Goal: Communication & Community: Answer question/provide support

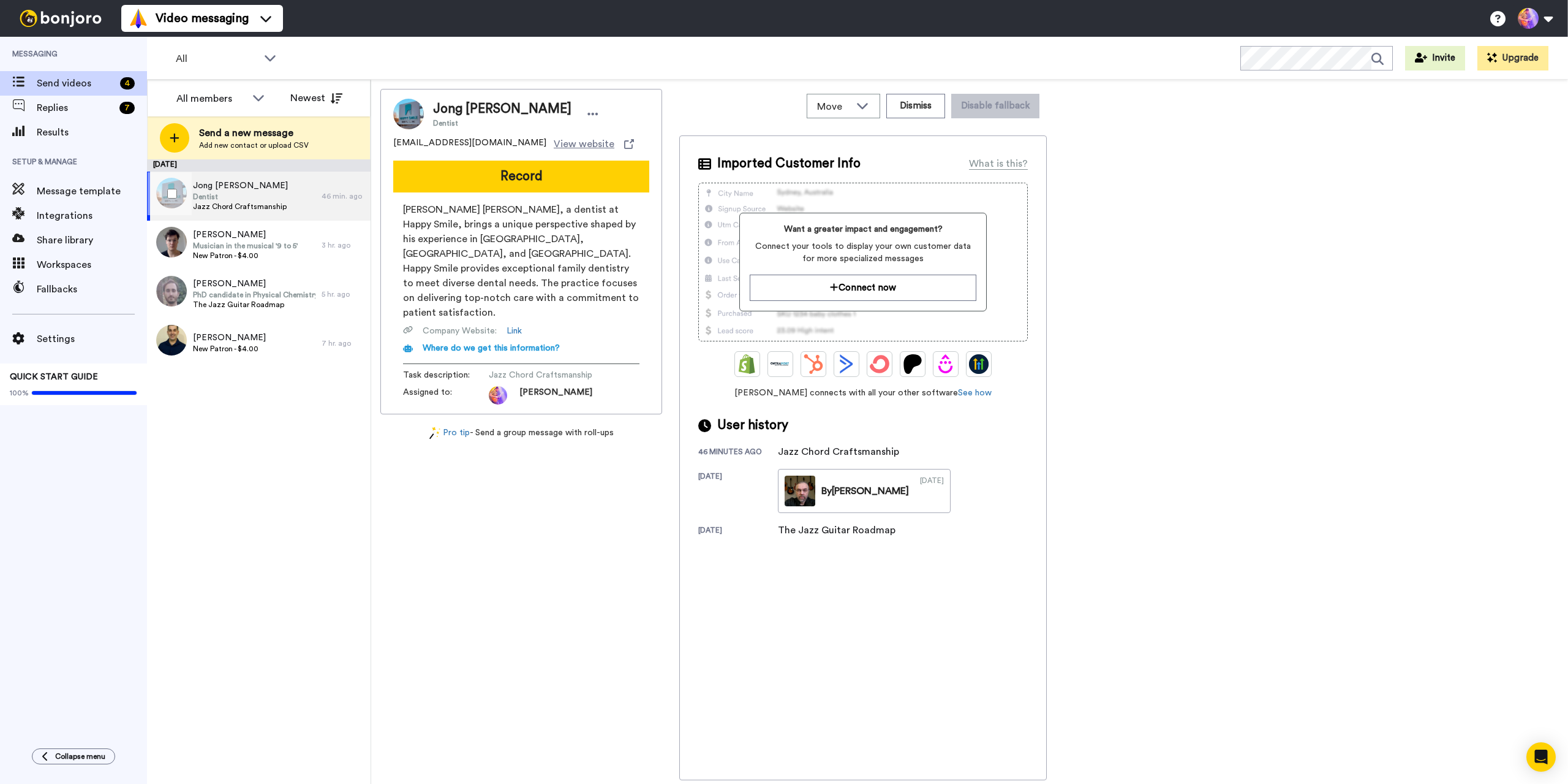
click at [281, 194] on div "Jong [PERSON_NAME] Dentist Jazz Chord Craftsmanship" at bounding box center [234, 196] width 175 height 49
click at [256, 462] on div "[DATE] Jong [PERSON_NAME] Dentist Jazz Chord Craftsmanship 46 min. ago [PERSON_…" at bounding box center [258, 471] width 223 height 624
click at [69, 105] on span "Replies" at bounding box center [76, 108] width 78 height 15
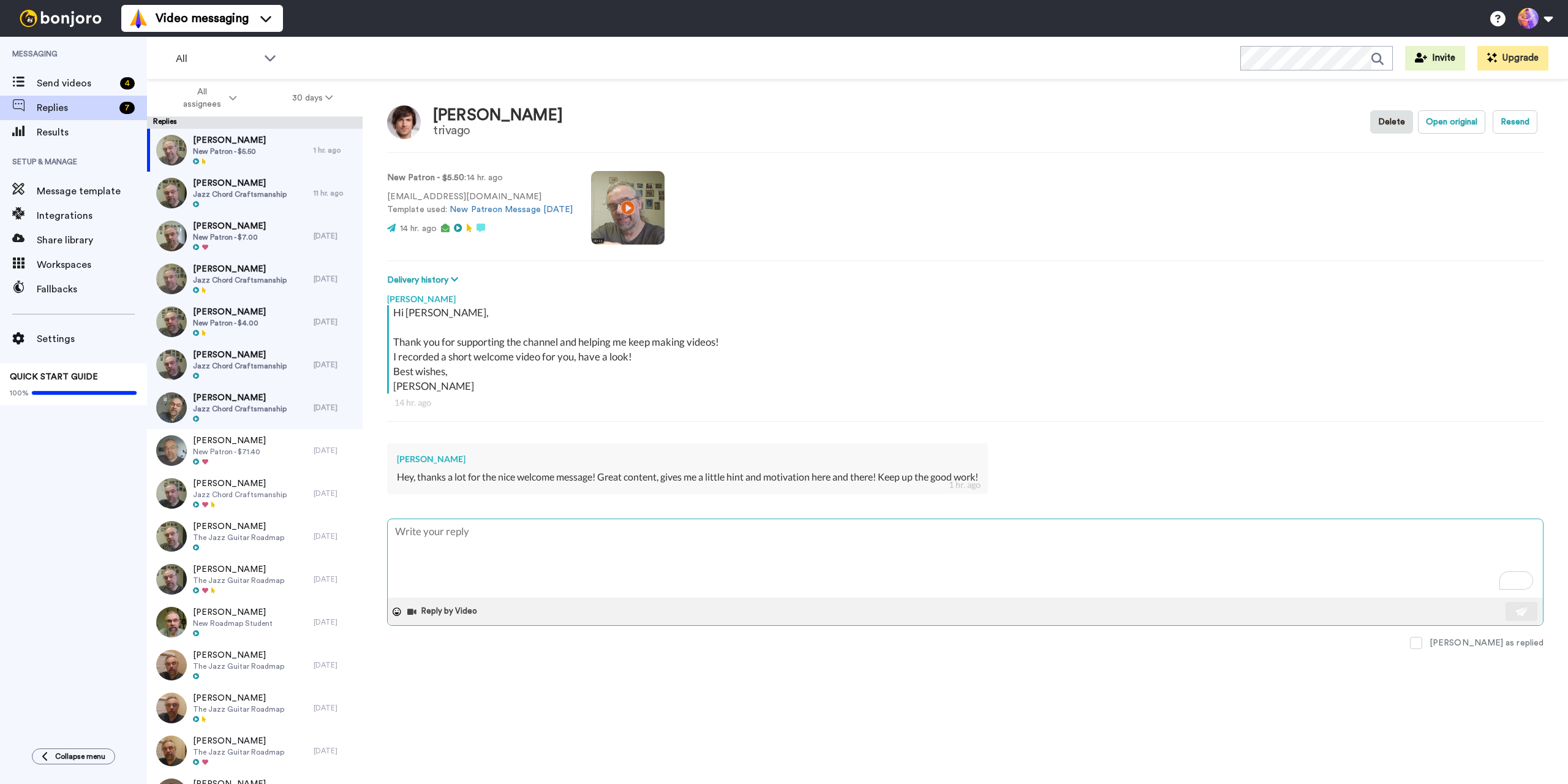
click at [651, 543] on textarea "To enrich screen reader interactions, please activate Accessibility in Grammarl…" at bounding box center [965, 558] width 1155 height 79
type textarea "x"
type textarea "T"
type textarea "x"
type textarea "Th"
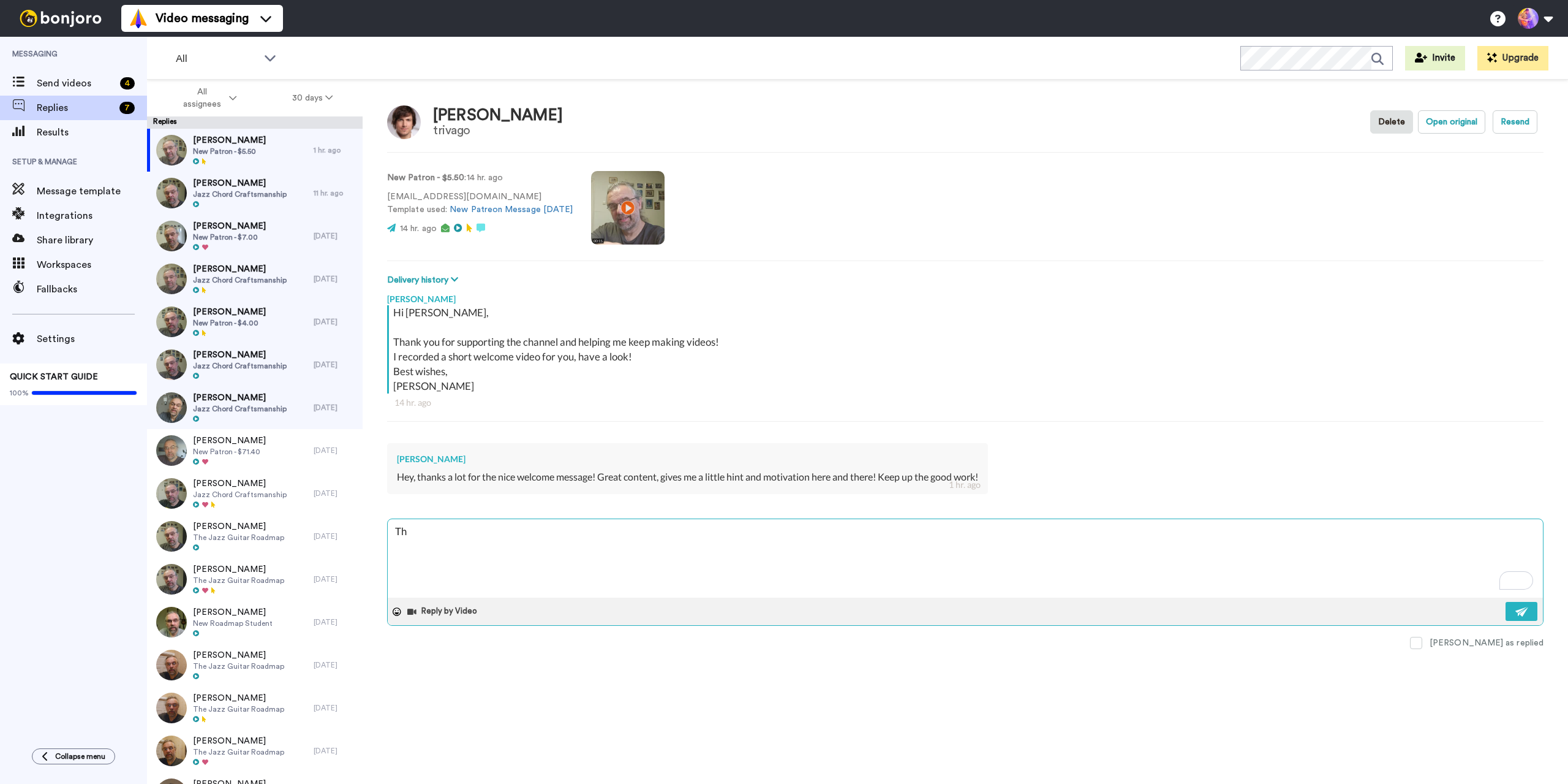
type textarea "x"
type textarea "Tha"
type textarea "x"
type textarea "Than"
type textarea "x"
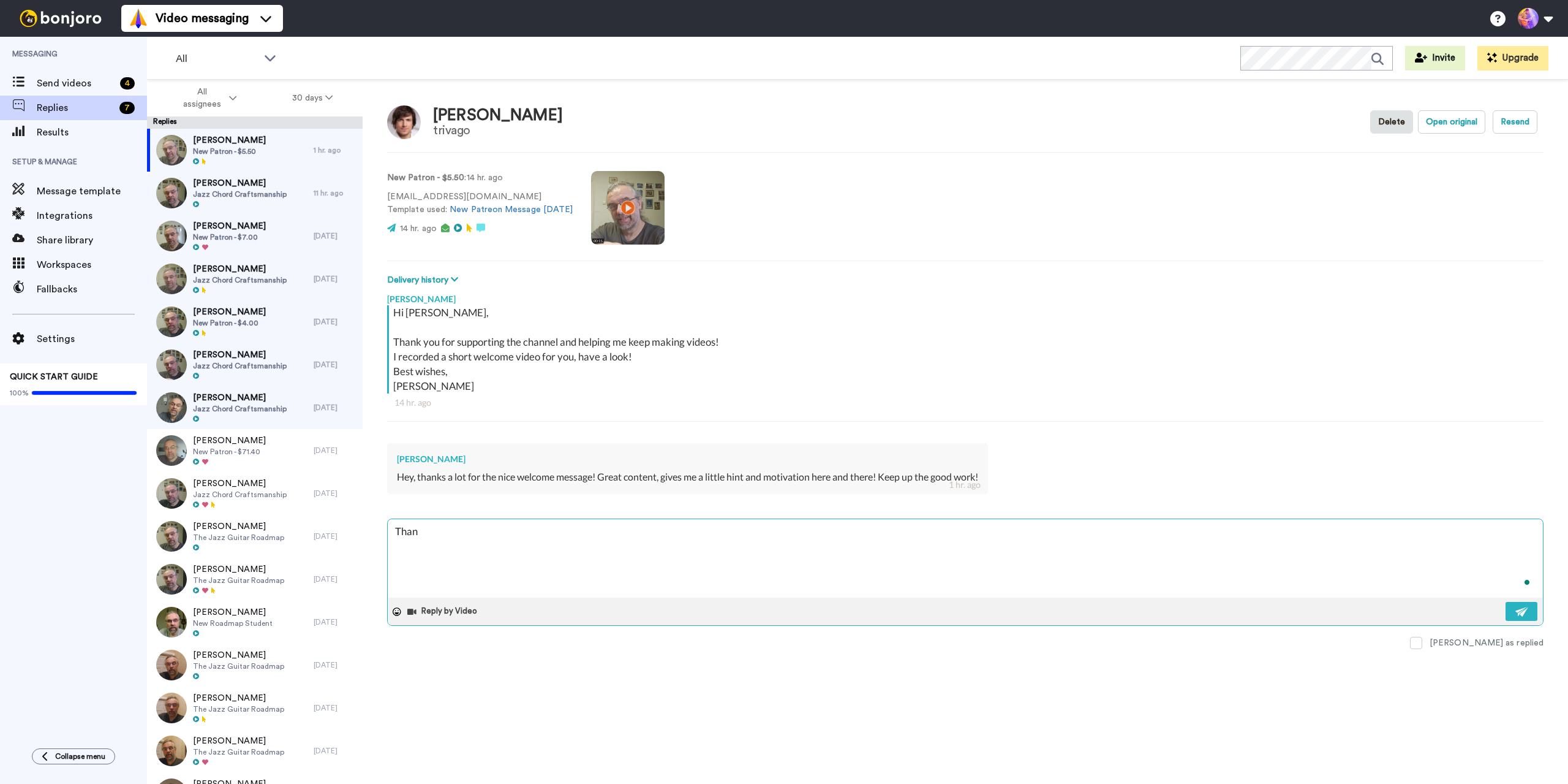
type textarea "Thank"
type textarea "x"
type textarea "Thanks"
type textarea "x"
type textarea "Thanks!"
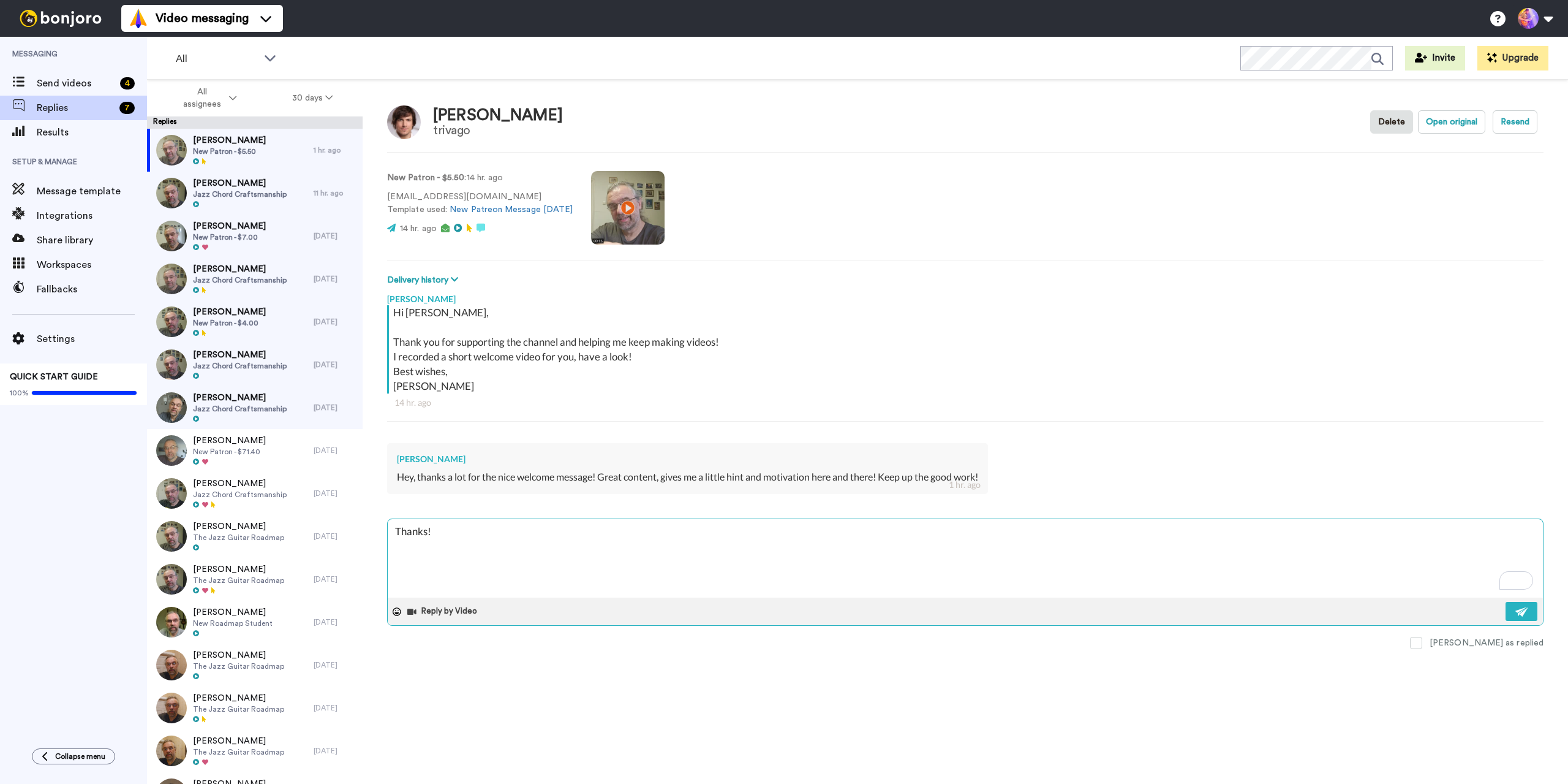
type textarea "x"
type textarea "Thanks!"
type textarea "x"
type textarea "Thanks! T"
type textarea "x"
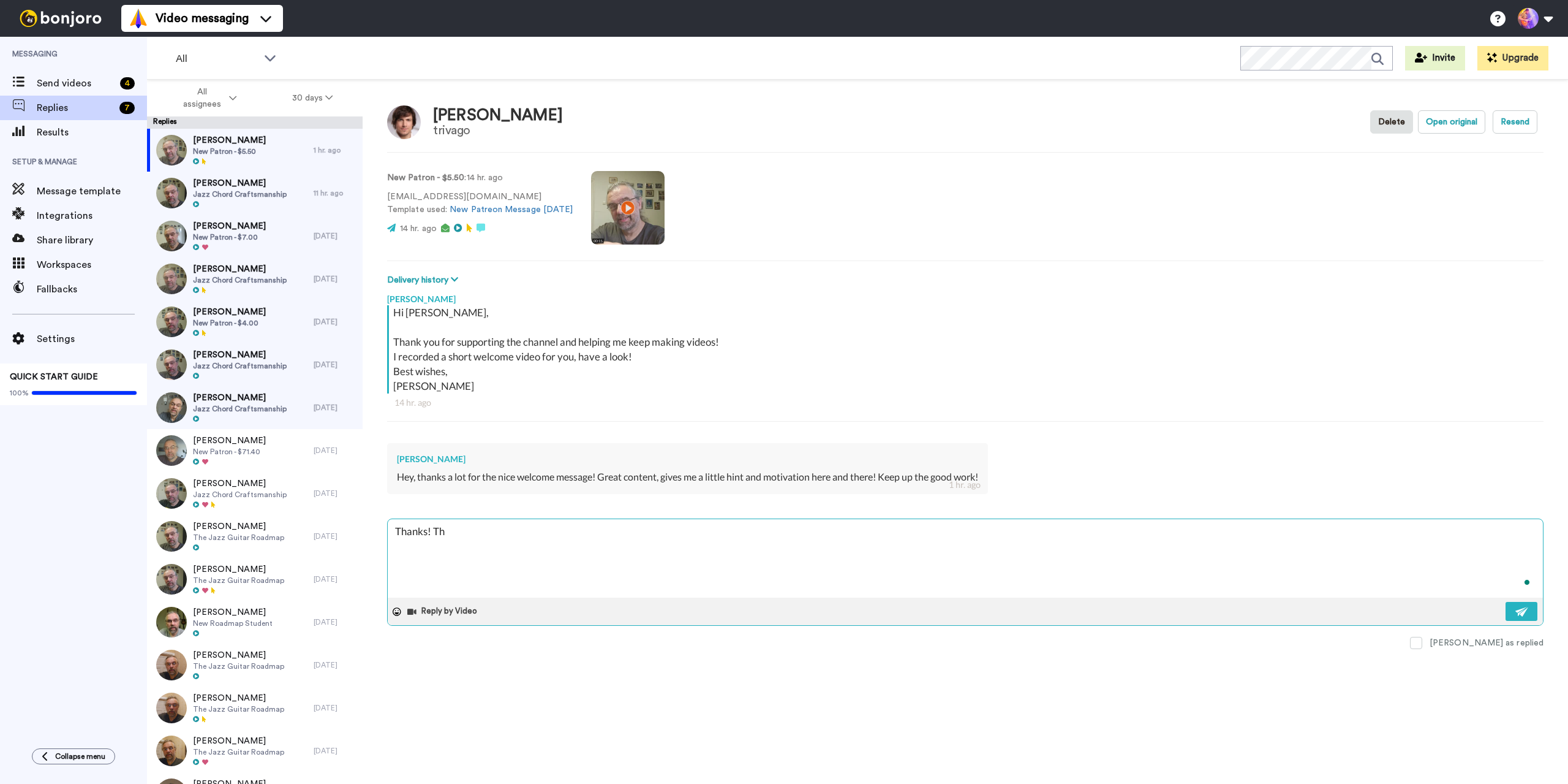
type textarea "Thanks! Tha"
type textarea "x"
type textarea "Thanks! That"
type textarea "x"
type textarea "Thanks! That'"
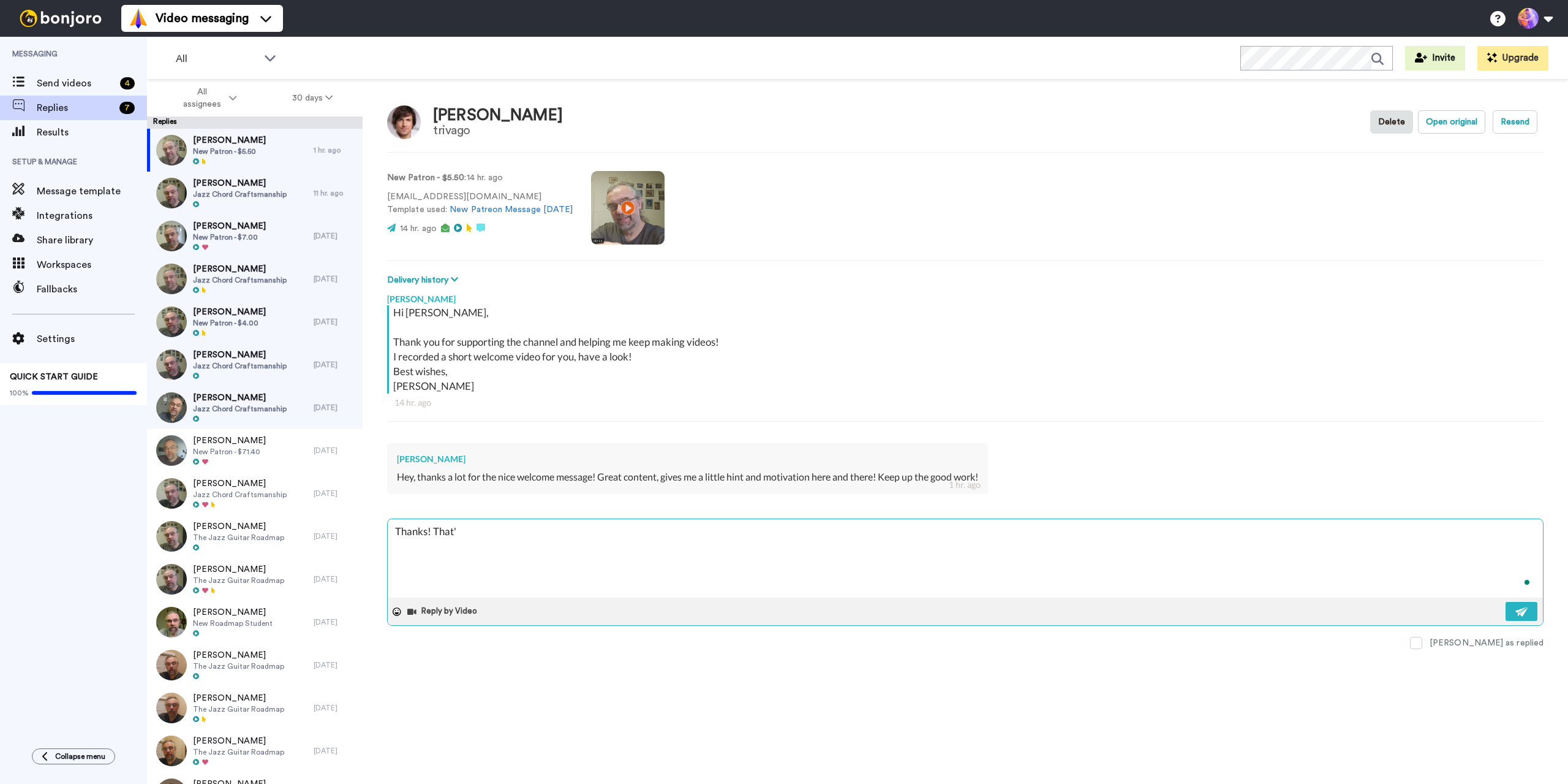
type textarea "x"
type textarea "Thanks! That's"
type textarea "x"
type textarea "Thanks! That's"
type textarea "x"
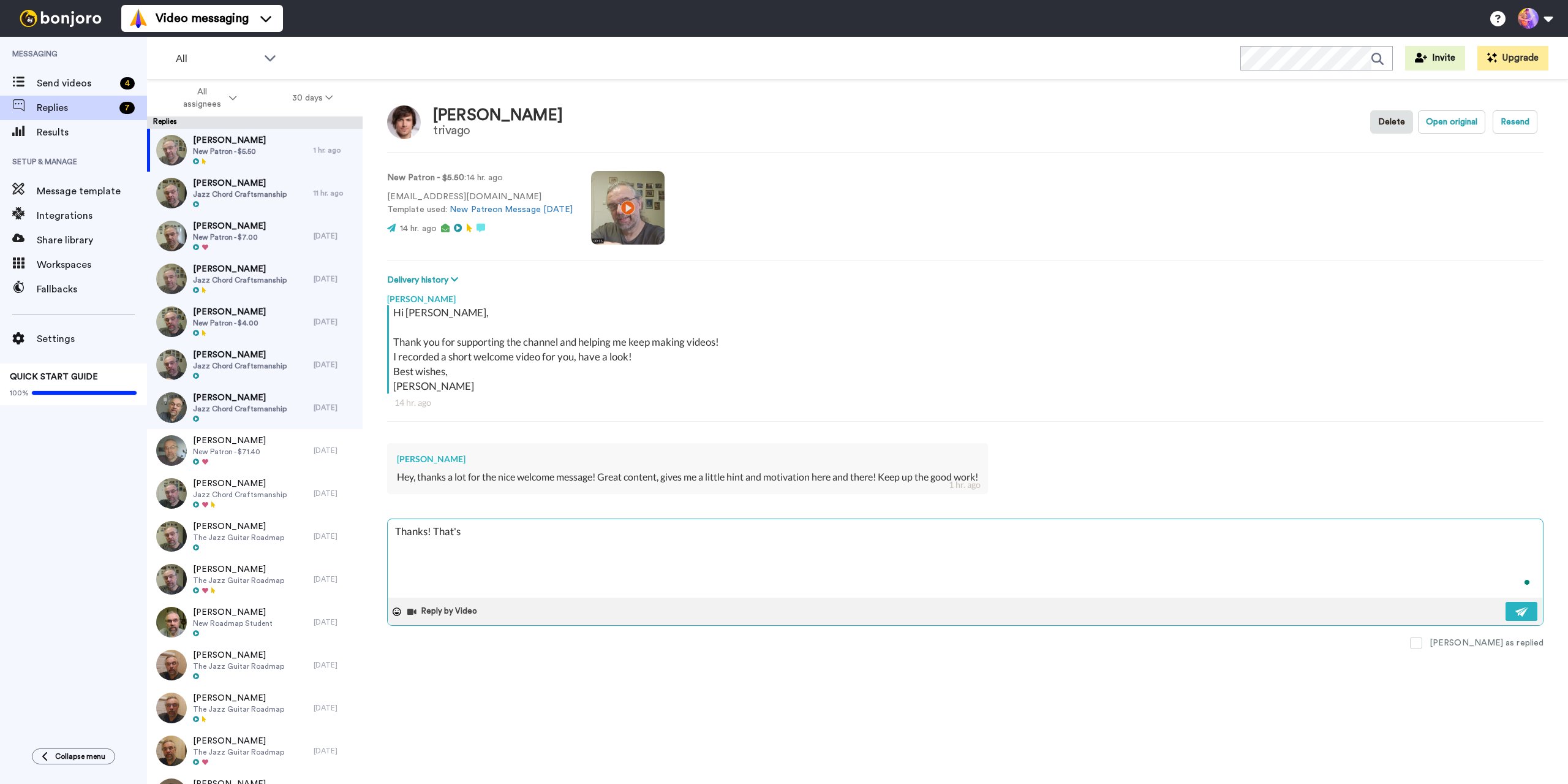
type textarea "Thanks! That's g"
type textarea "x"
type textarea "Thanks! That's gr"
type textarea "x"
type textarea "Thanks! That's gre"
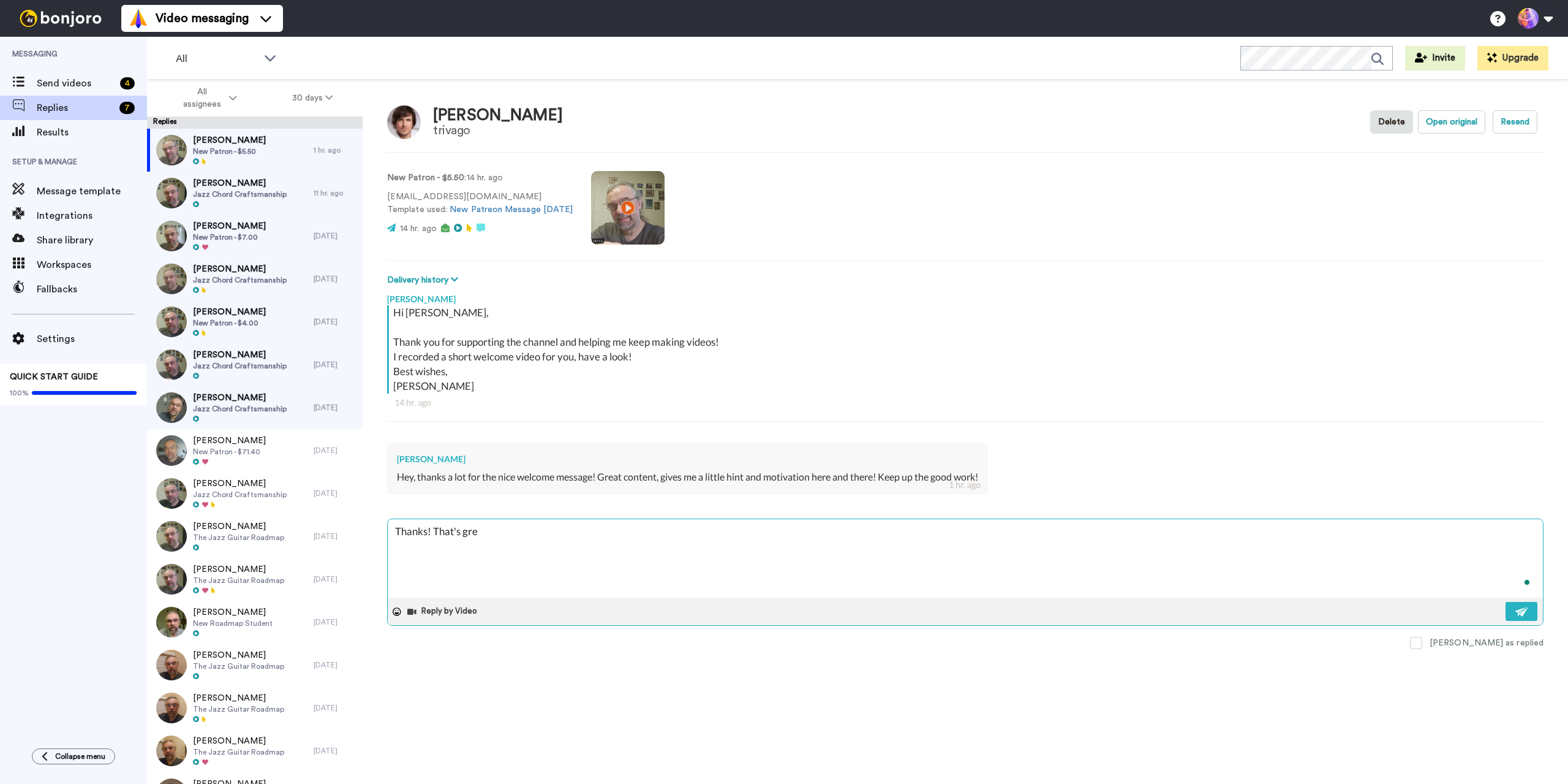
type textarea "x"
type textarea "Thanks! That's grea"
type textarea "x"
type textarea "Thanks! That's great"
type textarea "x"
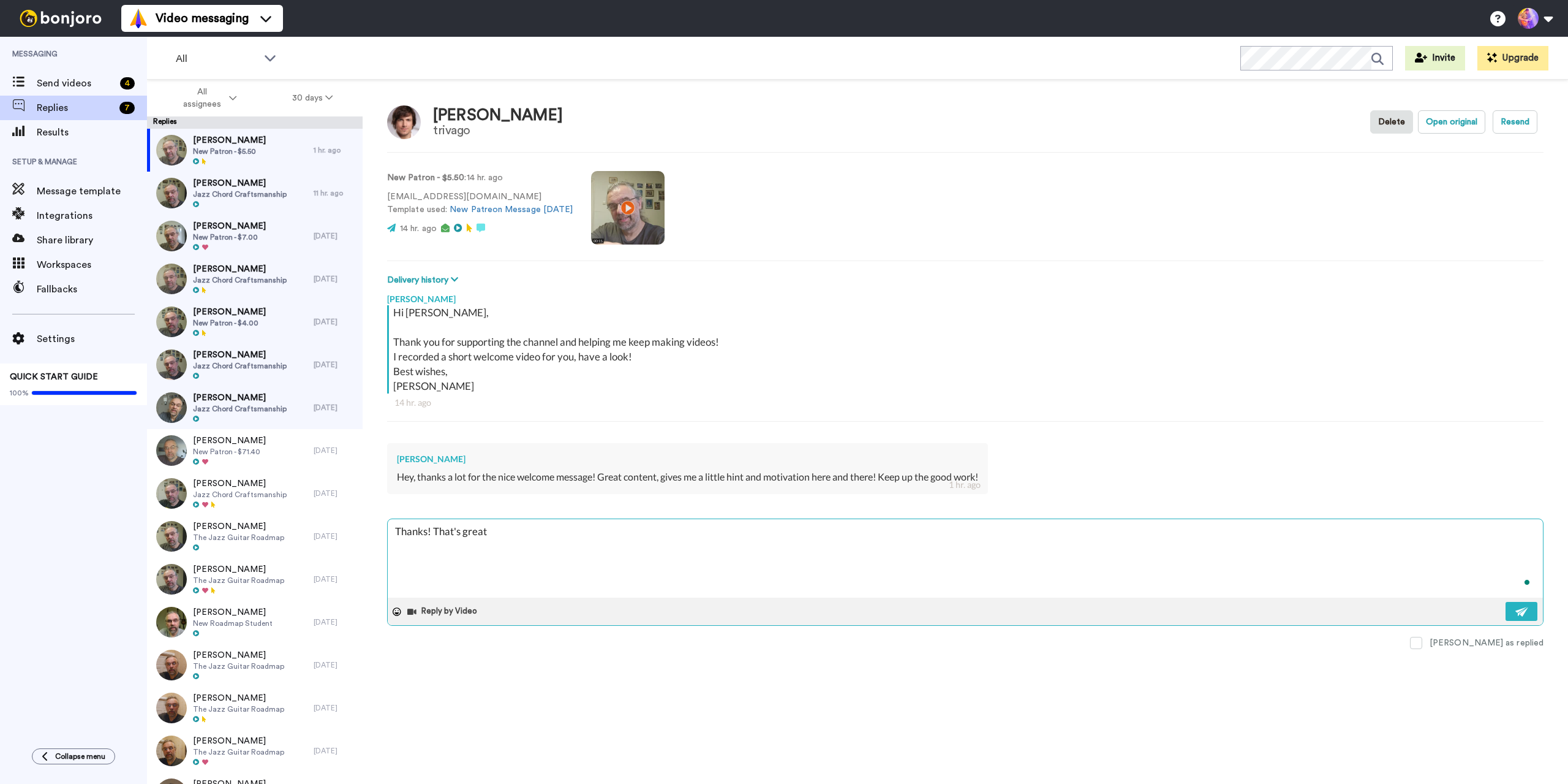
type textarea "Thanks! That's great"
type textarea "x"
type textarea "Thanks! That's great t"
type textarea "x"
type textarea "Thanks! That's great to"
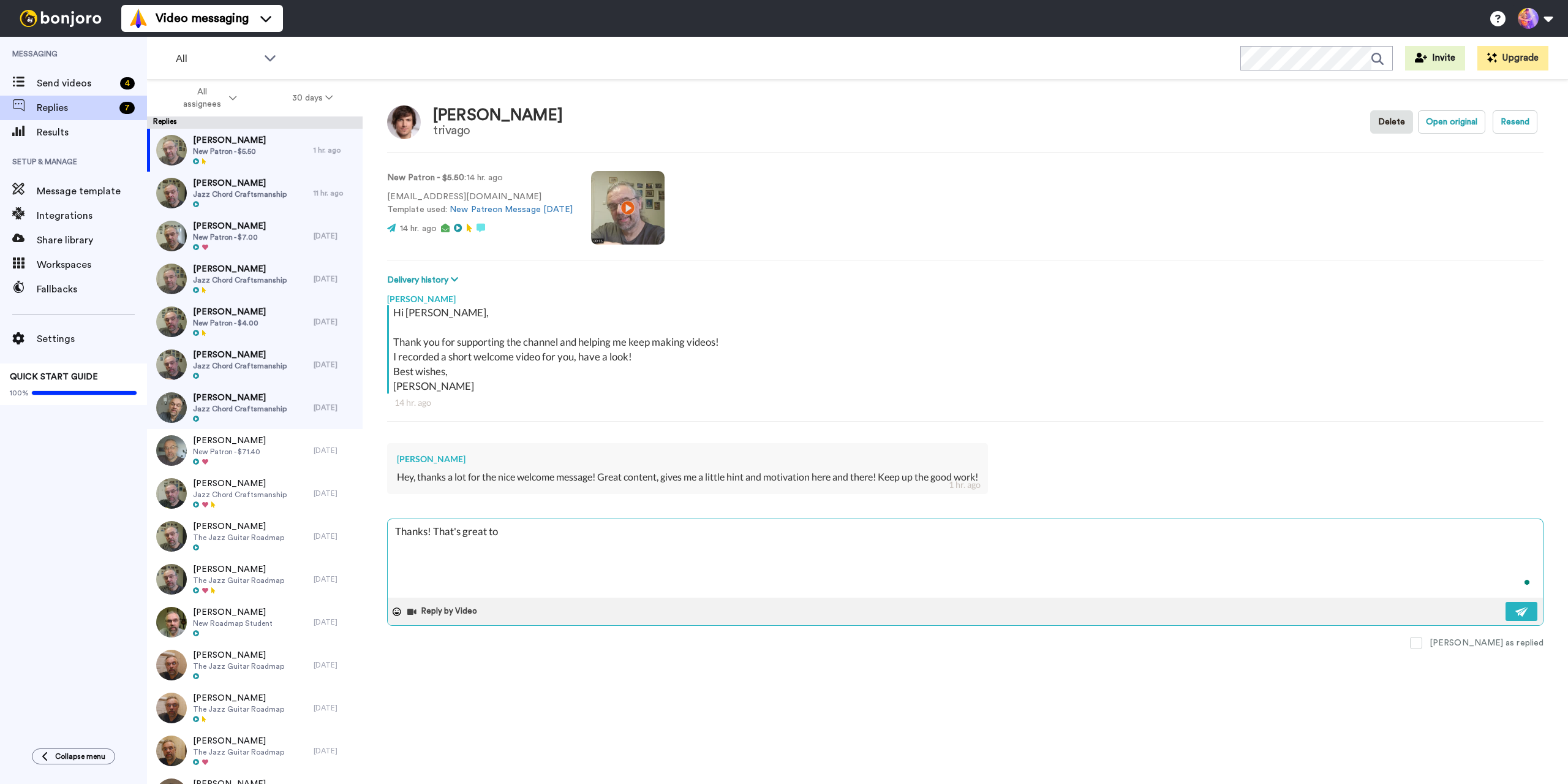
type textarea "x"
type textarea "Thanks! That's great to"
type textarea "x"
type textarea "Thanks! That's great to h"
type textarea "x"
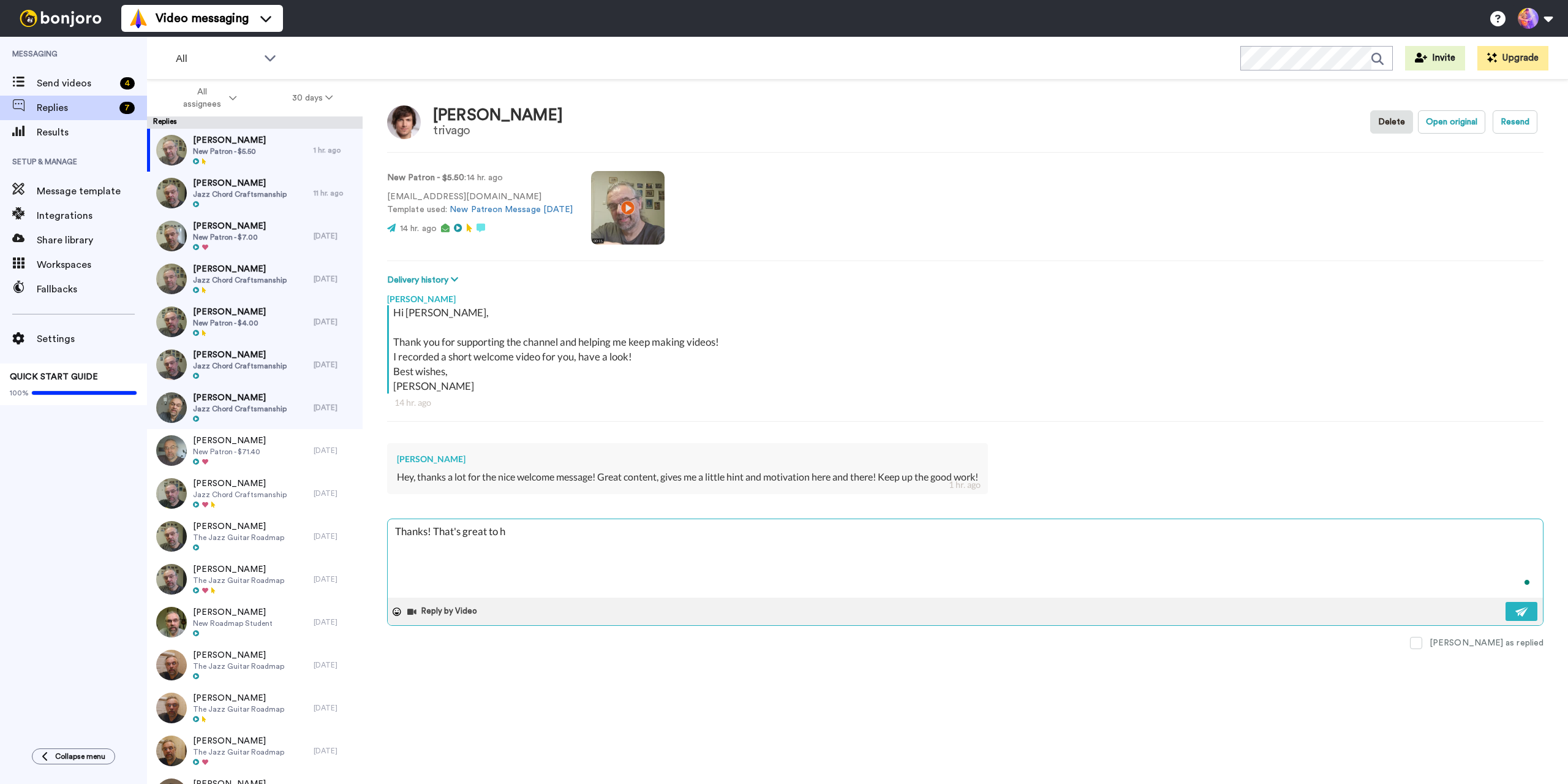
type textarea "Thanks! That's great to he"
type textarea "x"
type textarea "Thanks! That's great to hea"
type textarea "x"
type textarea "Thanks! That's great to hear"
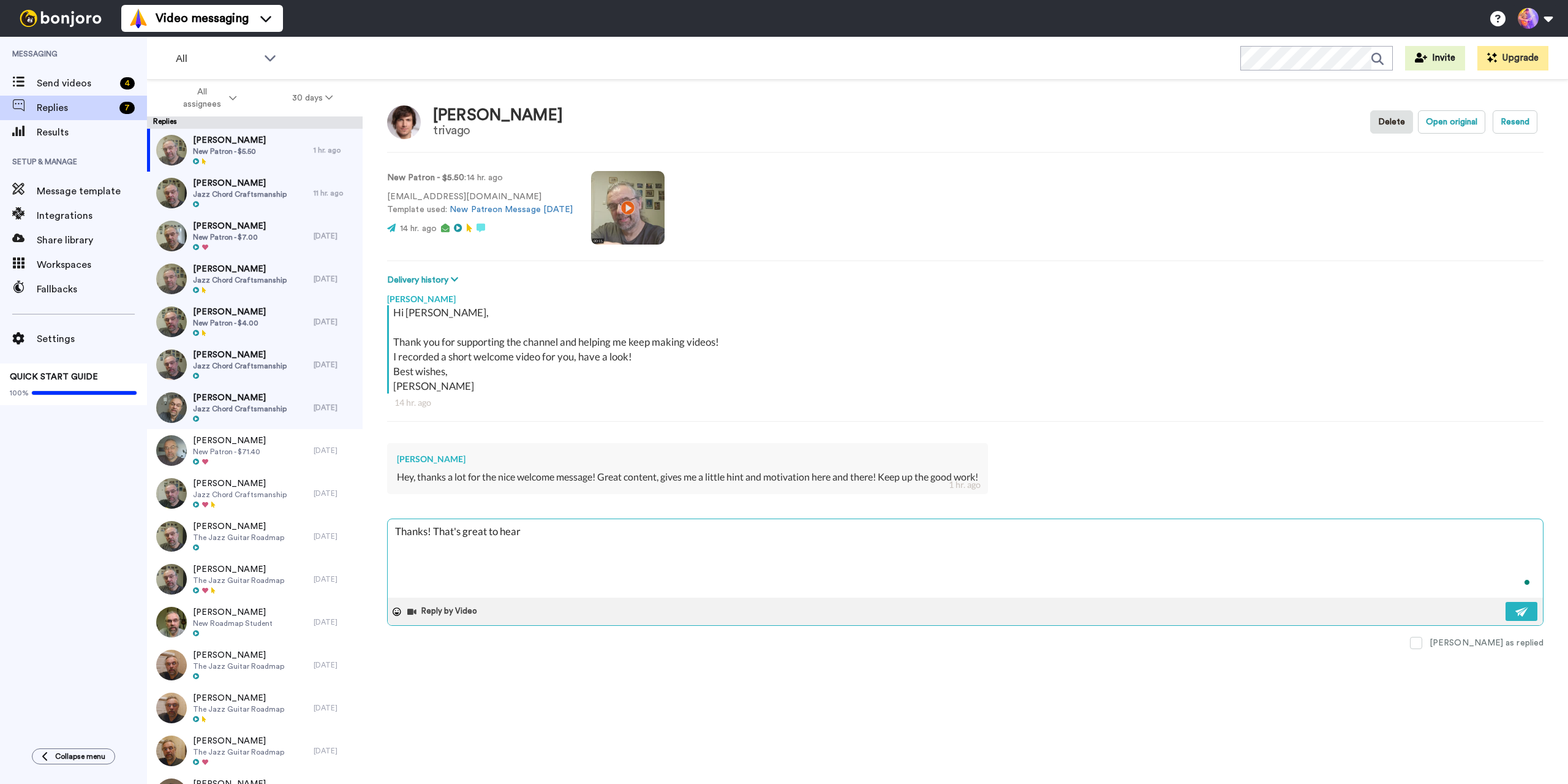
type textarea "x"
type textarea "Thanks! That's great to hear"
type textarea "x"
type textarea "Thanks! That's great to hear 🙂"
type textarea "x"
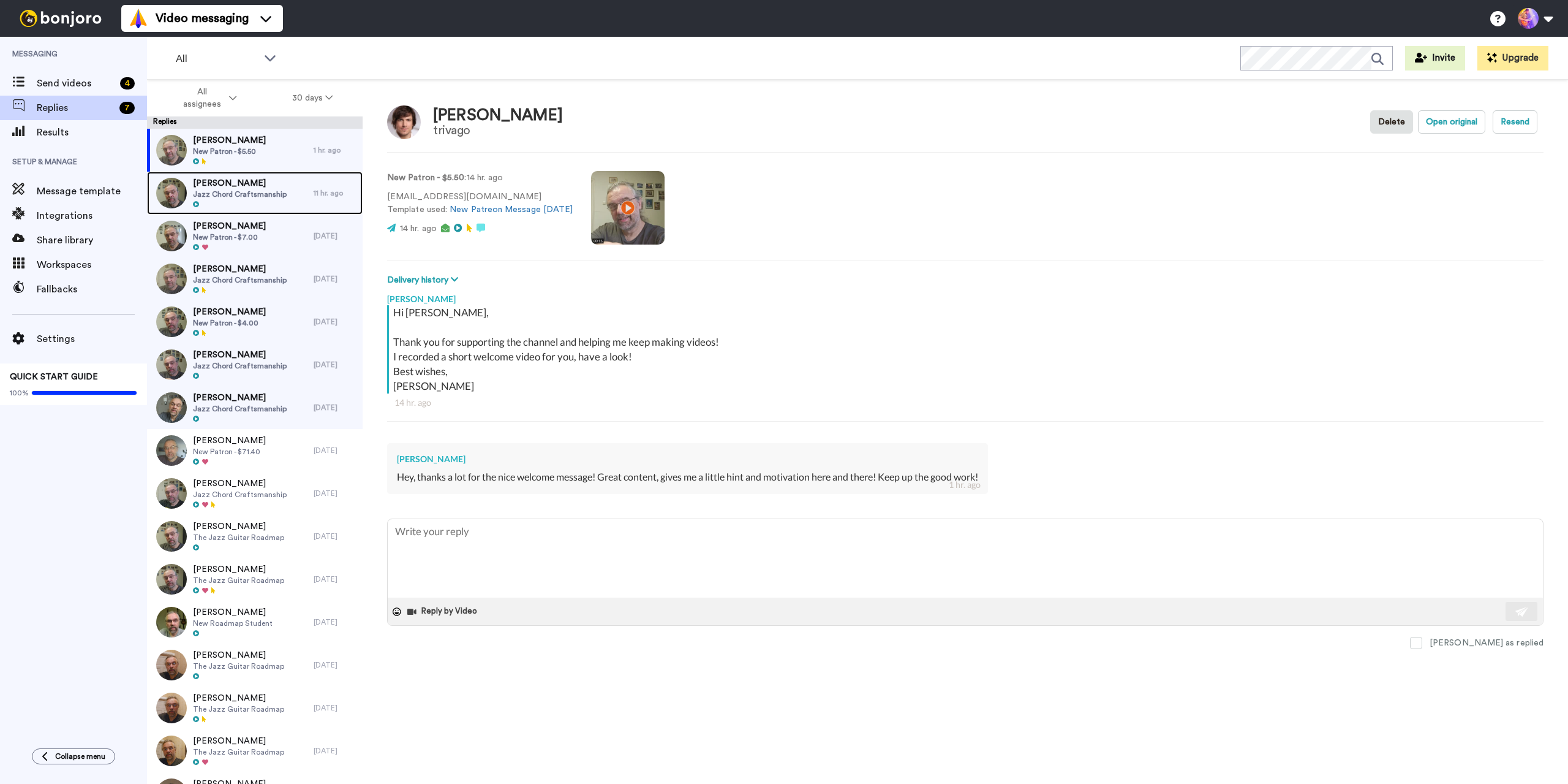
click at [259, 188] on span "[PERSON_NAME]" at bounding box center [240, 183] width 93 height 12
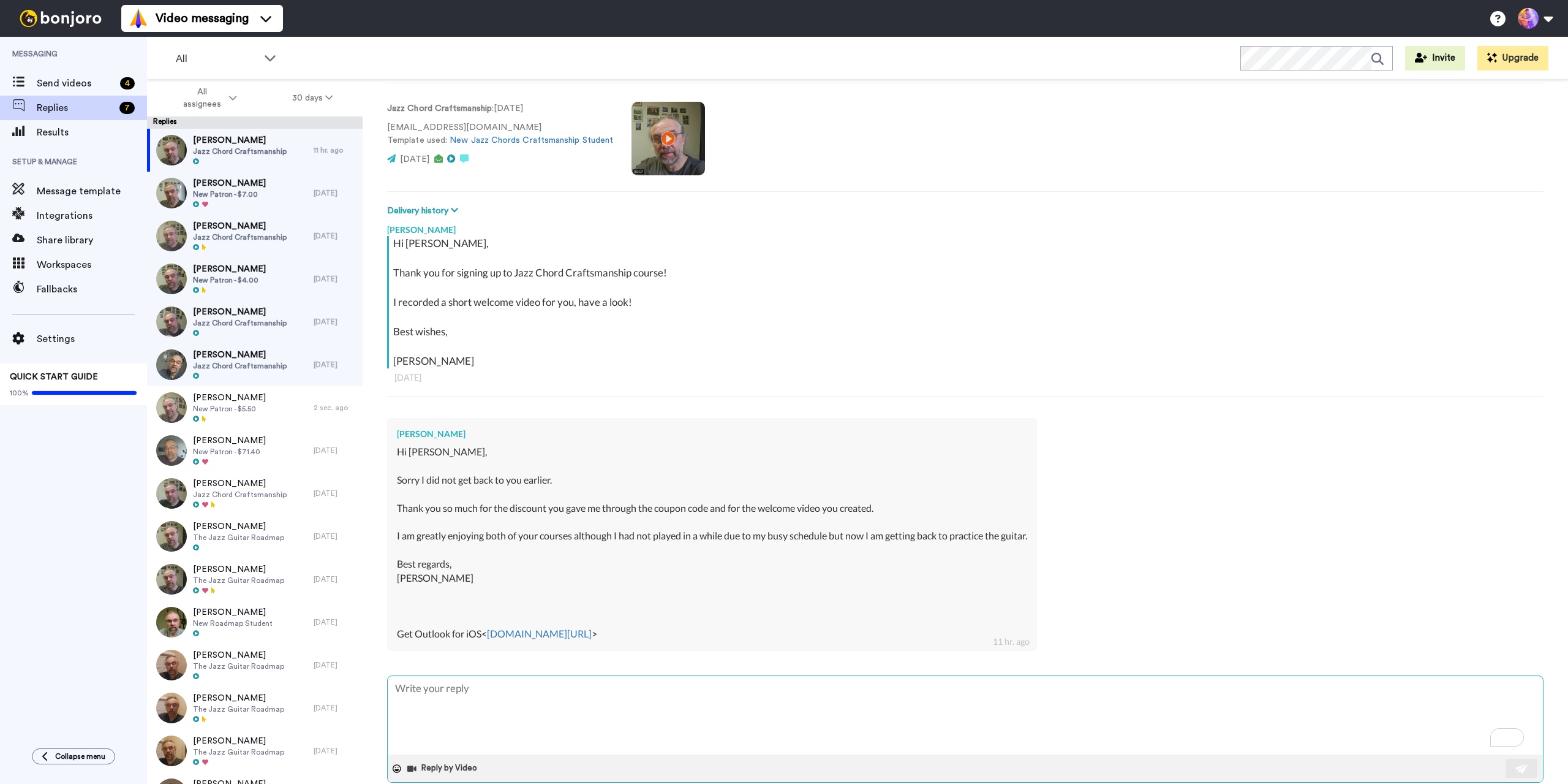
scroll to position [92, 0]
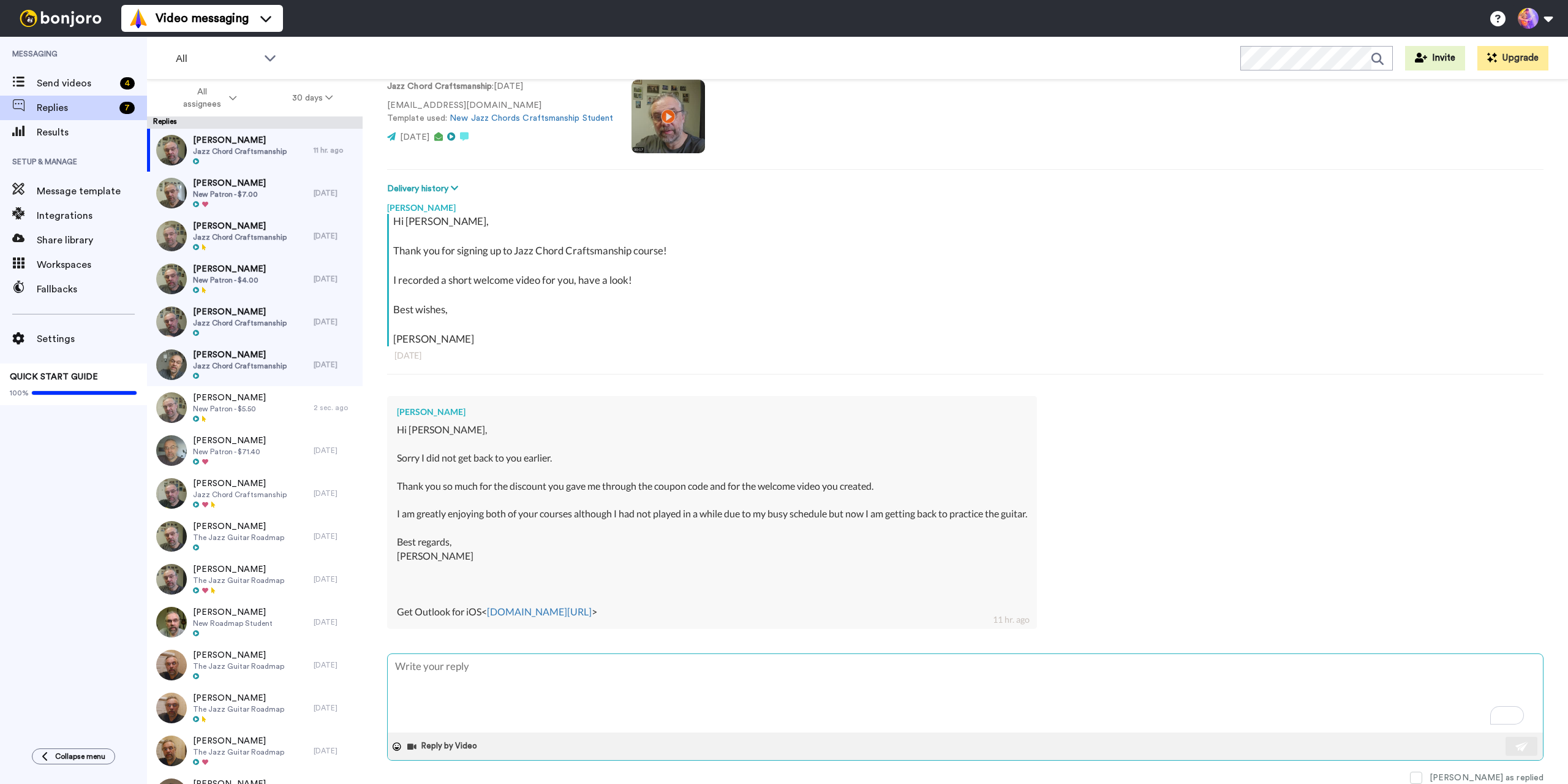
click at [584, 694] on textarea "To enrich screen reader interactions, please activate Accessibility in Grammarl…" at bounding box center [965, 693] width 1155 height 79
type textarea "x"
type textarea "G"
type textarea "x"
type textarea "Gr"
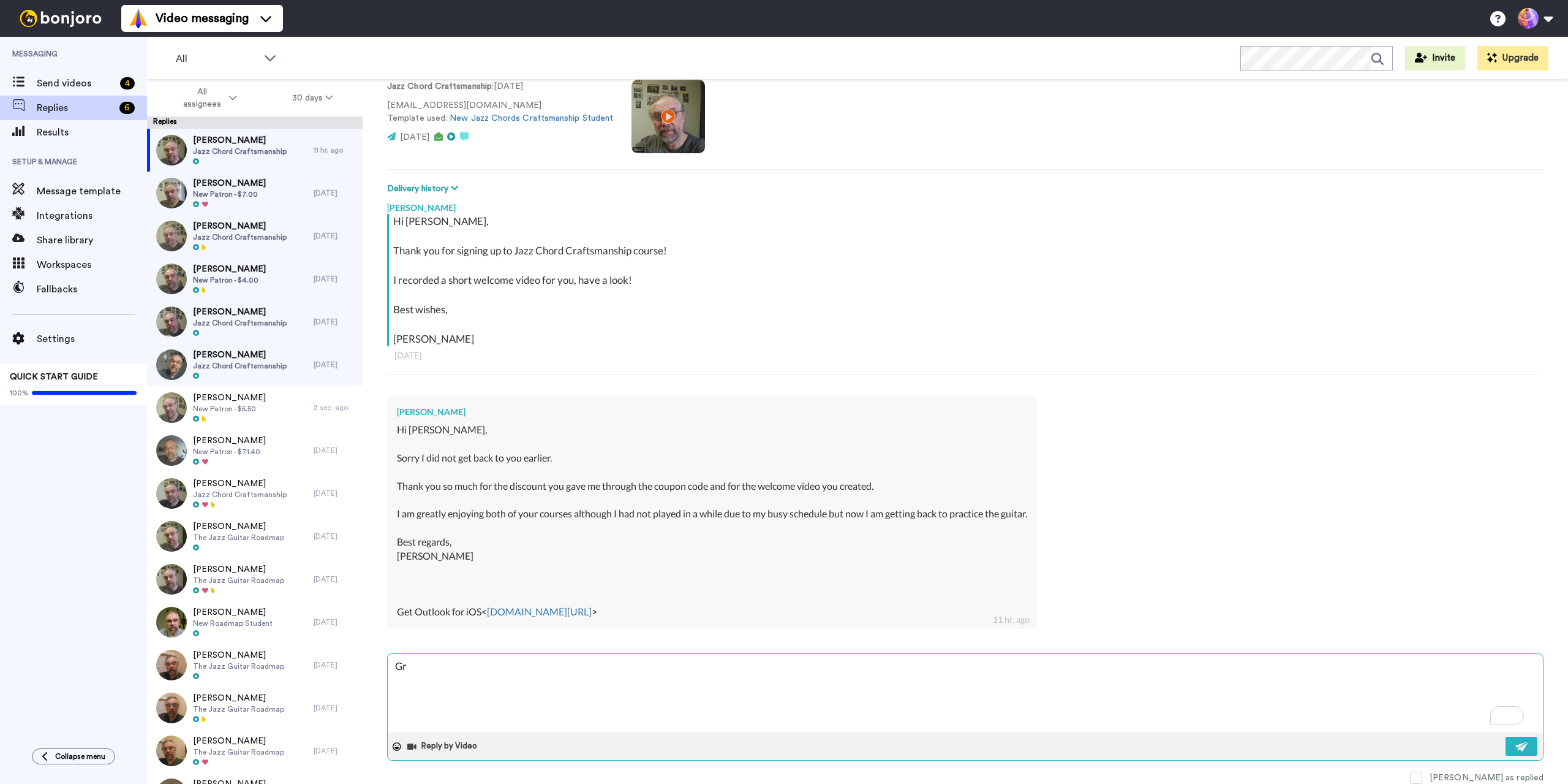
type textarea "x"
type textarea "Gre"
type textarea "x"
type textarea "Grea"
type textarea "x"
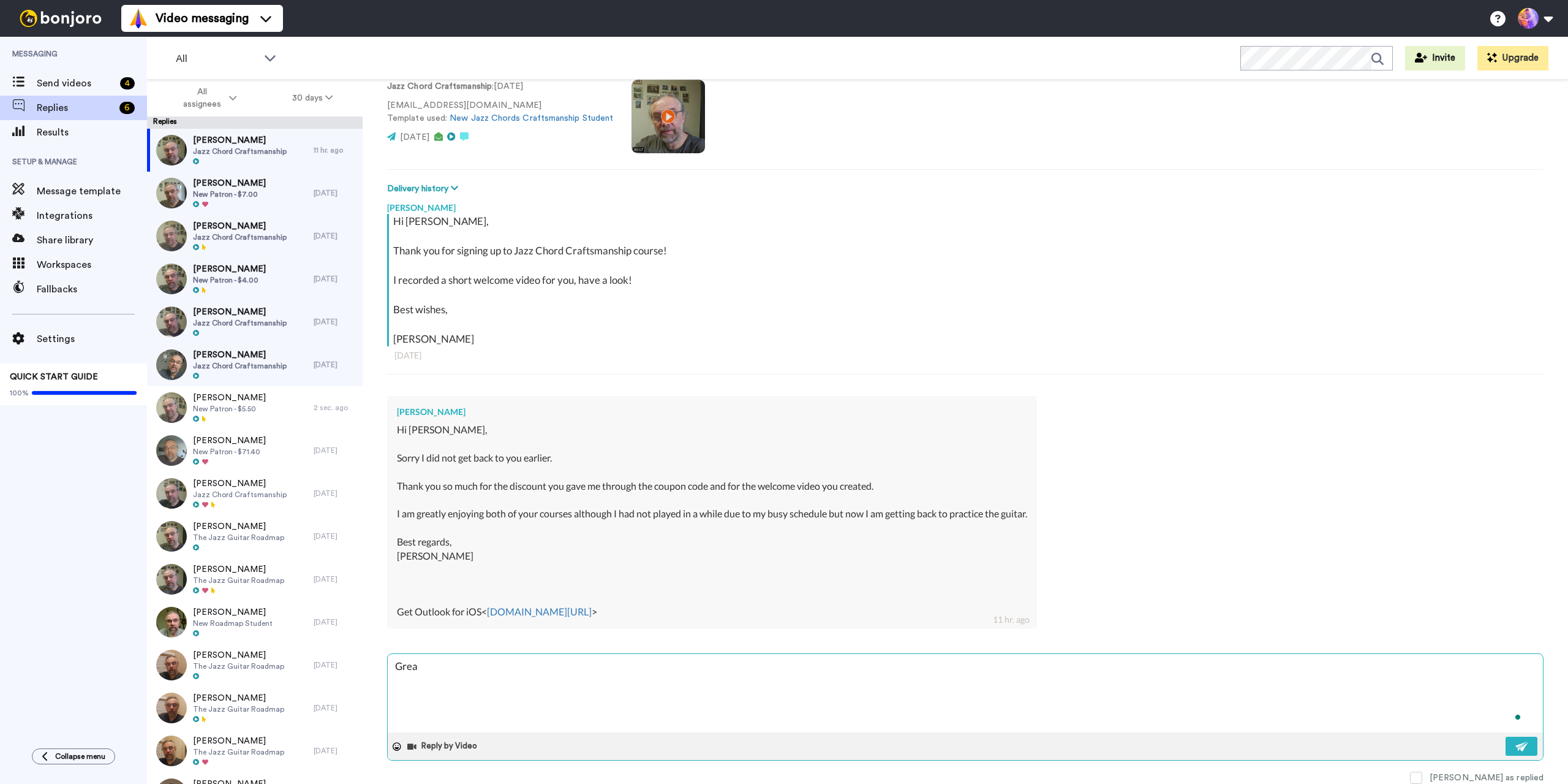
type textarea "Great"
type textarea "x"
type textarea "Great!"
type textarea "x"
type textarea "Great!"
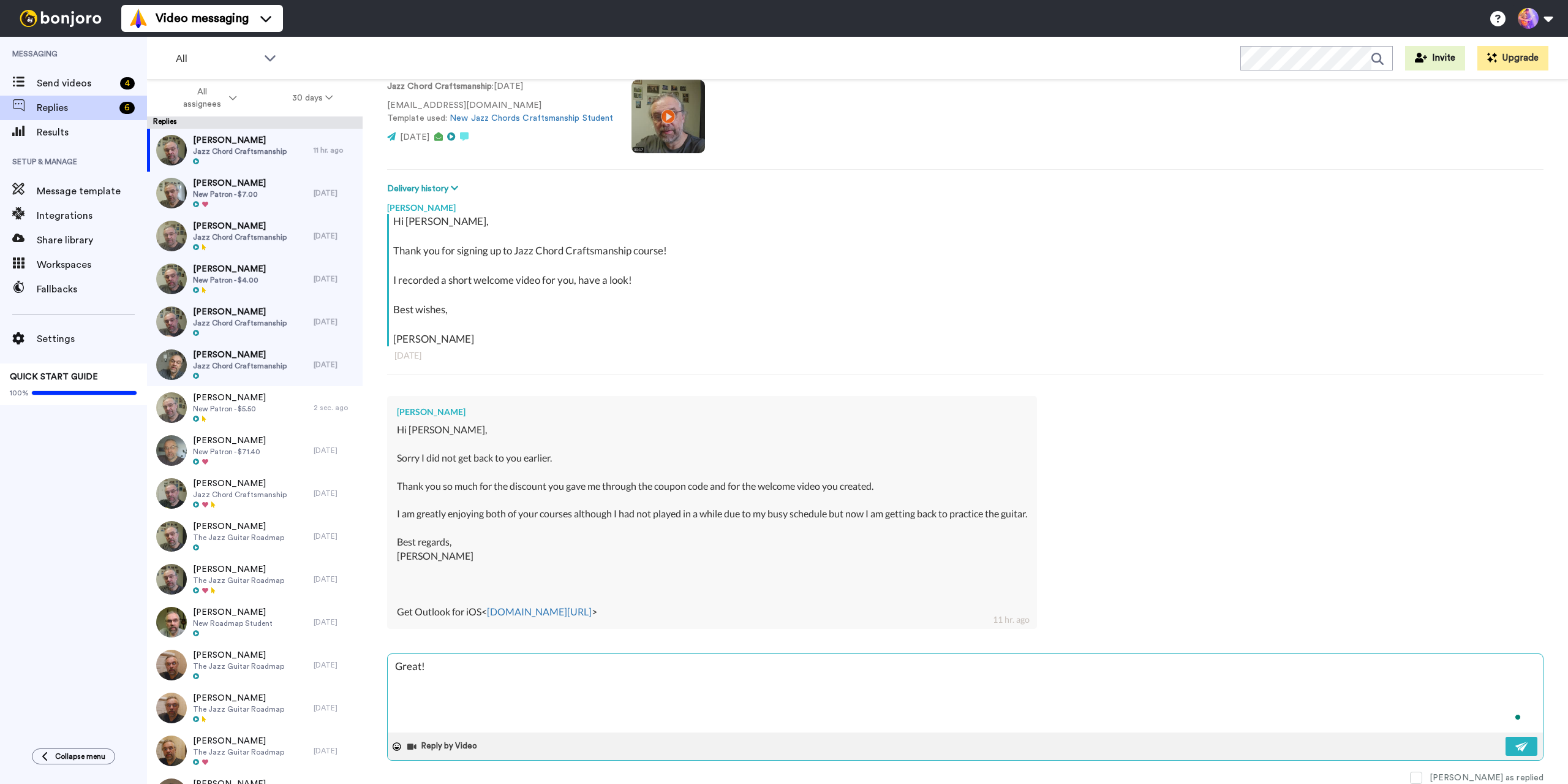
type textarea "x"
type textarea "Great! S"
type textarea "x"
type textarea "Great! Se"
type textarea "x"
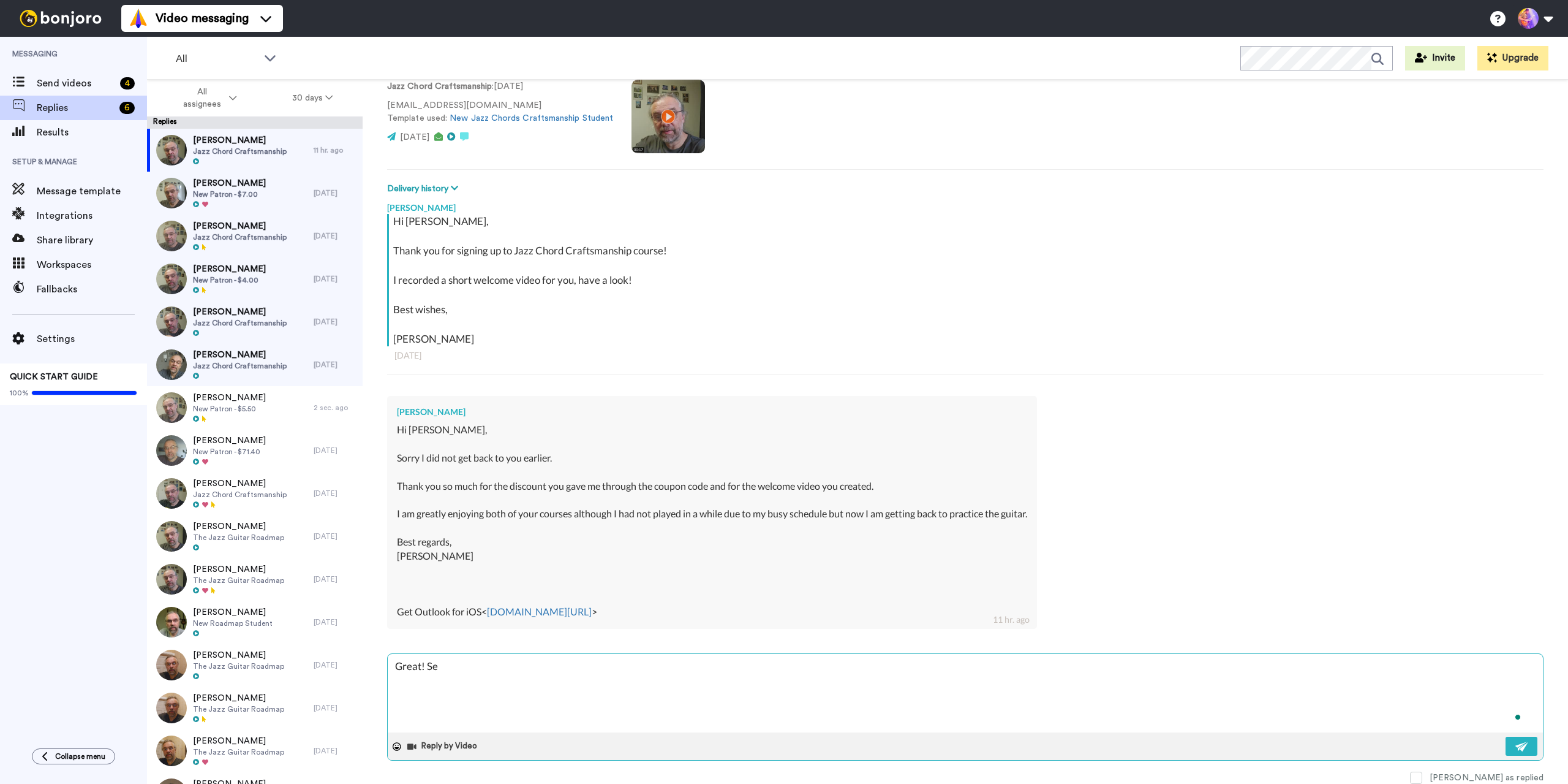
type textarea "Great! See"
type textarea "x"
type textarea "Great! See"
type textarea "x"
type textarea "Great! See y"
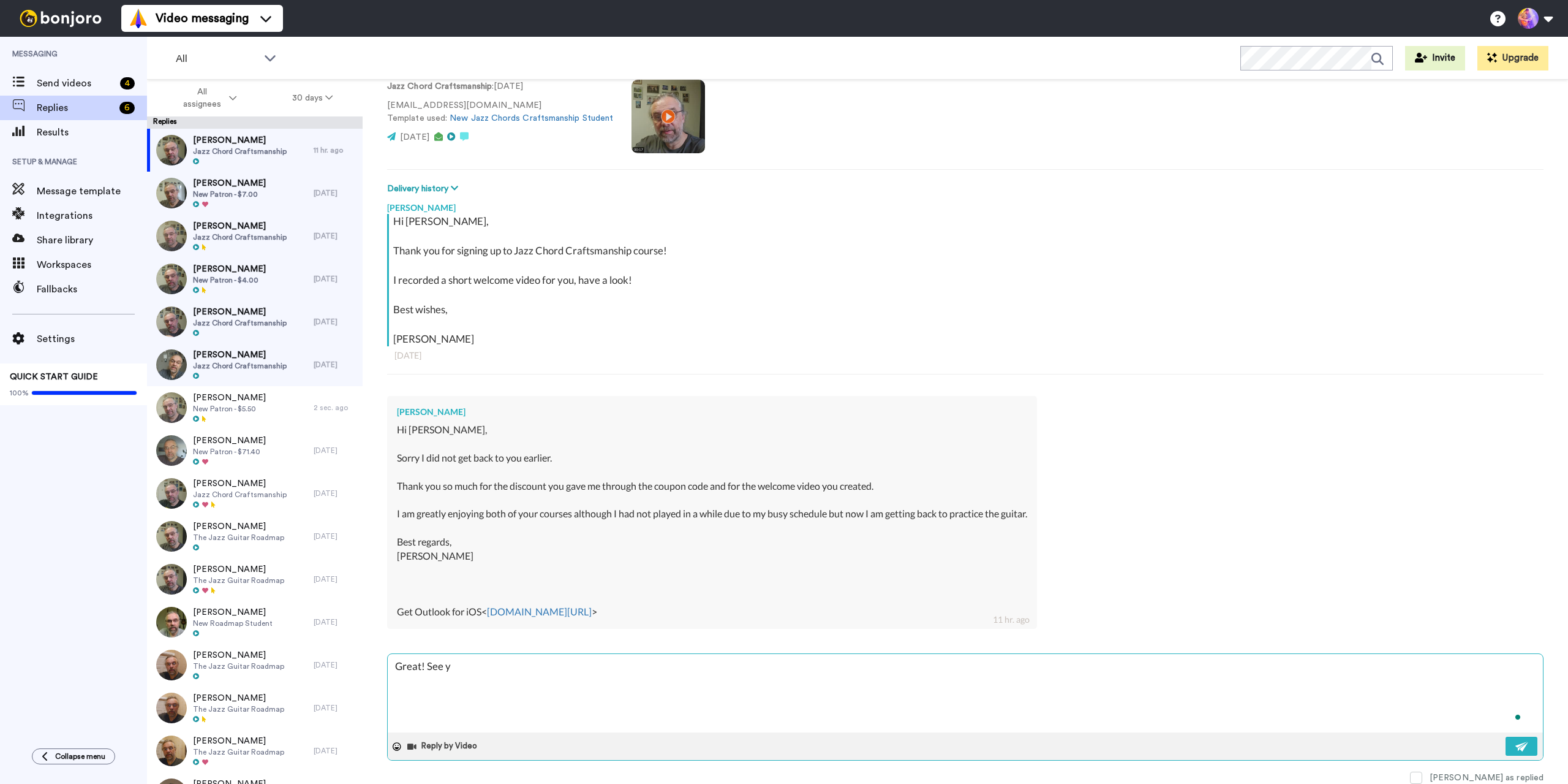
type textarea "x"
type textarea "Great! See yo"
type textarea "x"
type textarea "Great! See you"
type textarea "x"
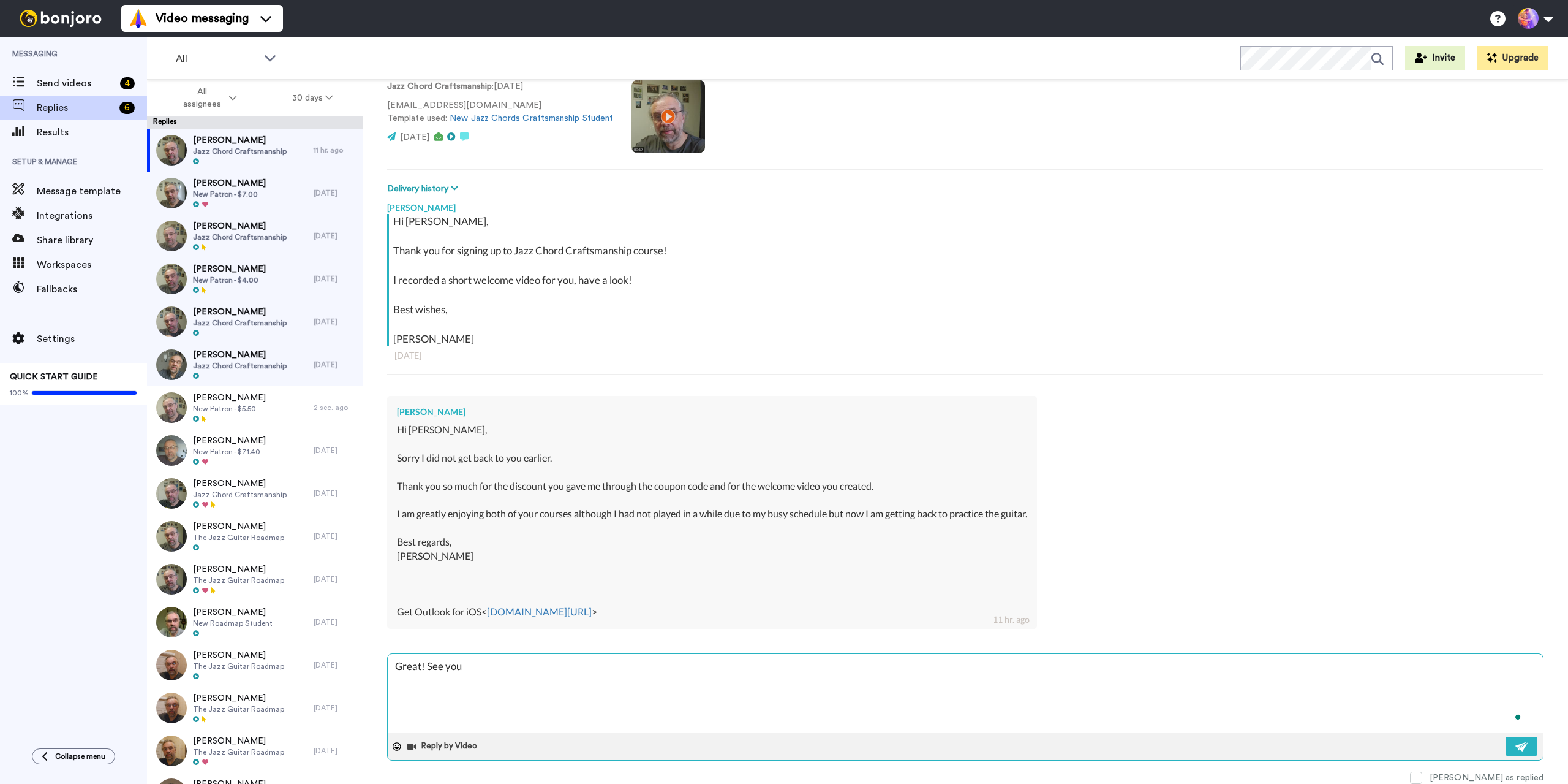
type textarea "Great! See you"
type textarea "x"
type textarea "Great! See you i"
type textarea "x"
type textarea "Great! See you in"
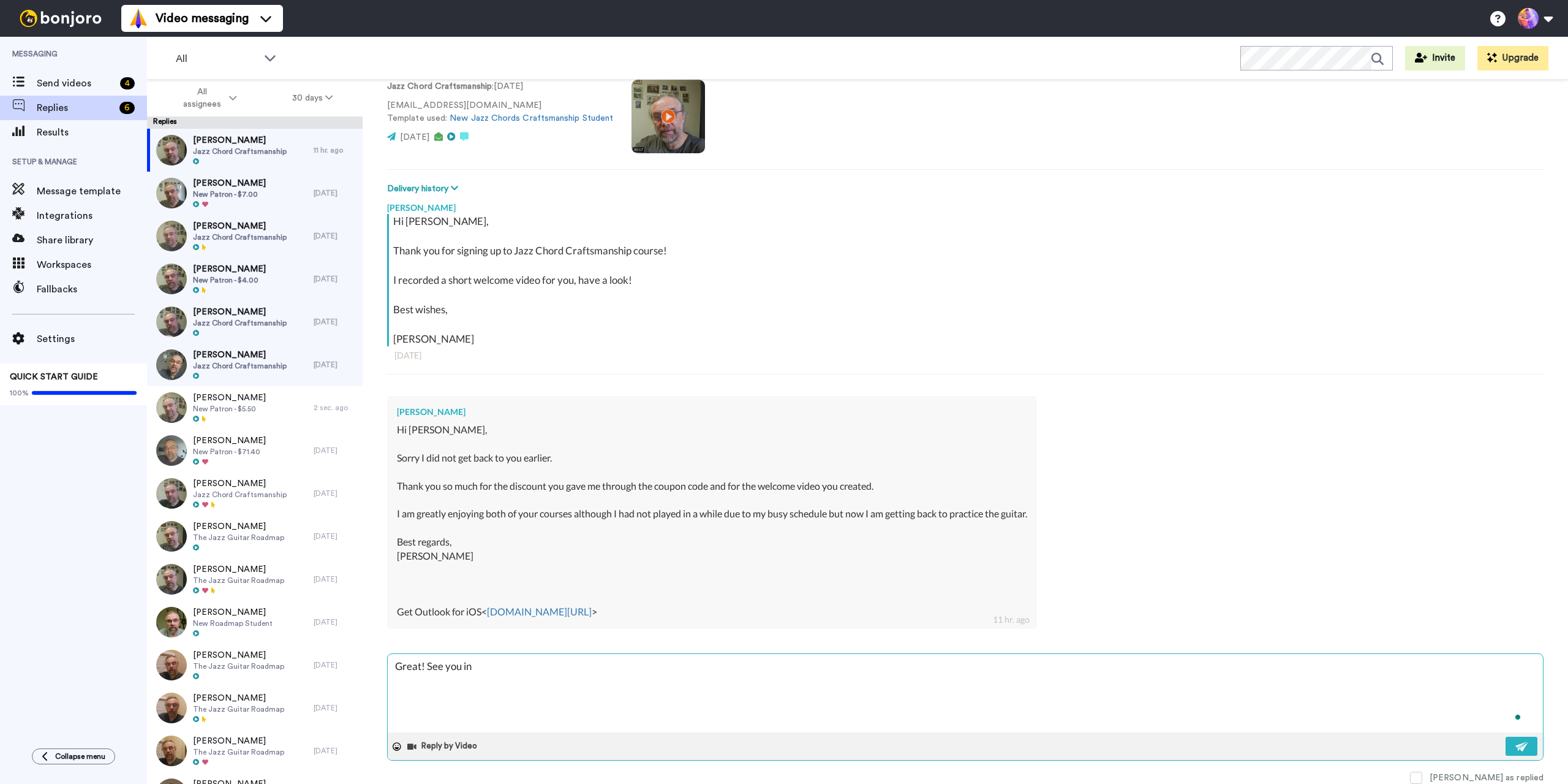
type textarea "x"
type textarea "Great! See you in"
type textarea "x"
type textarea "Great! See you in t"
type textarea "x"
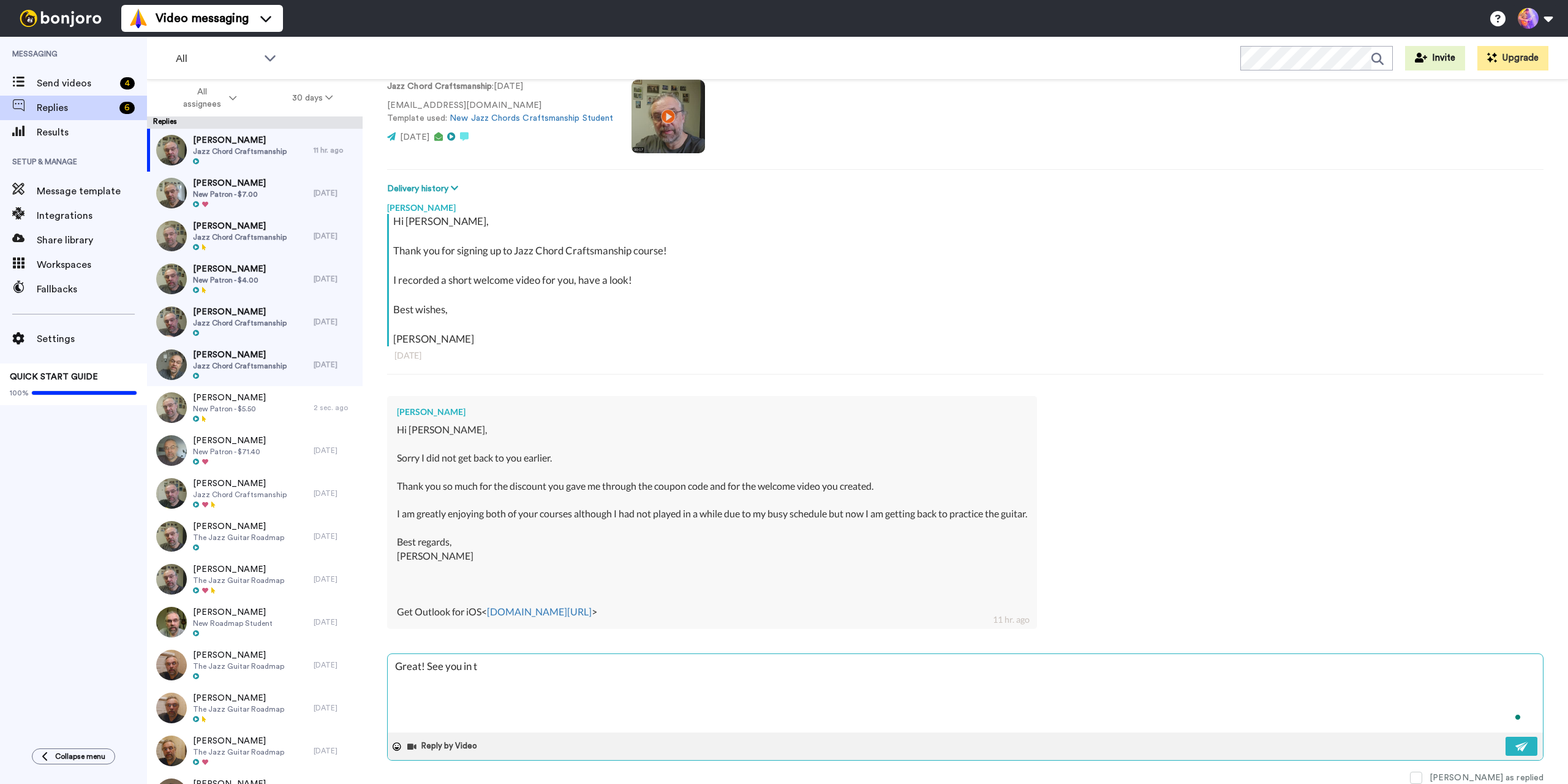
type textarea "Great! See you in th"
type textarea "x"
type textarea "Great! See you in the"
type textarea "x"
type textarea "Great! See you in ther"
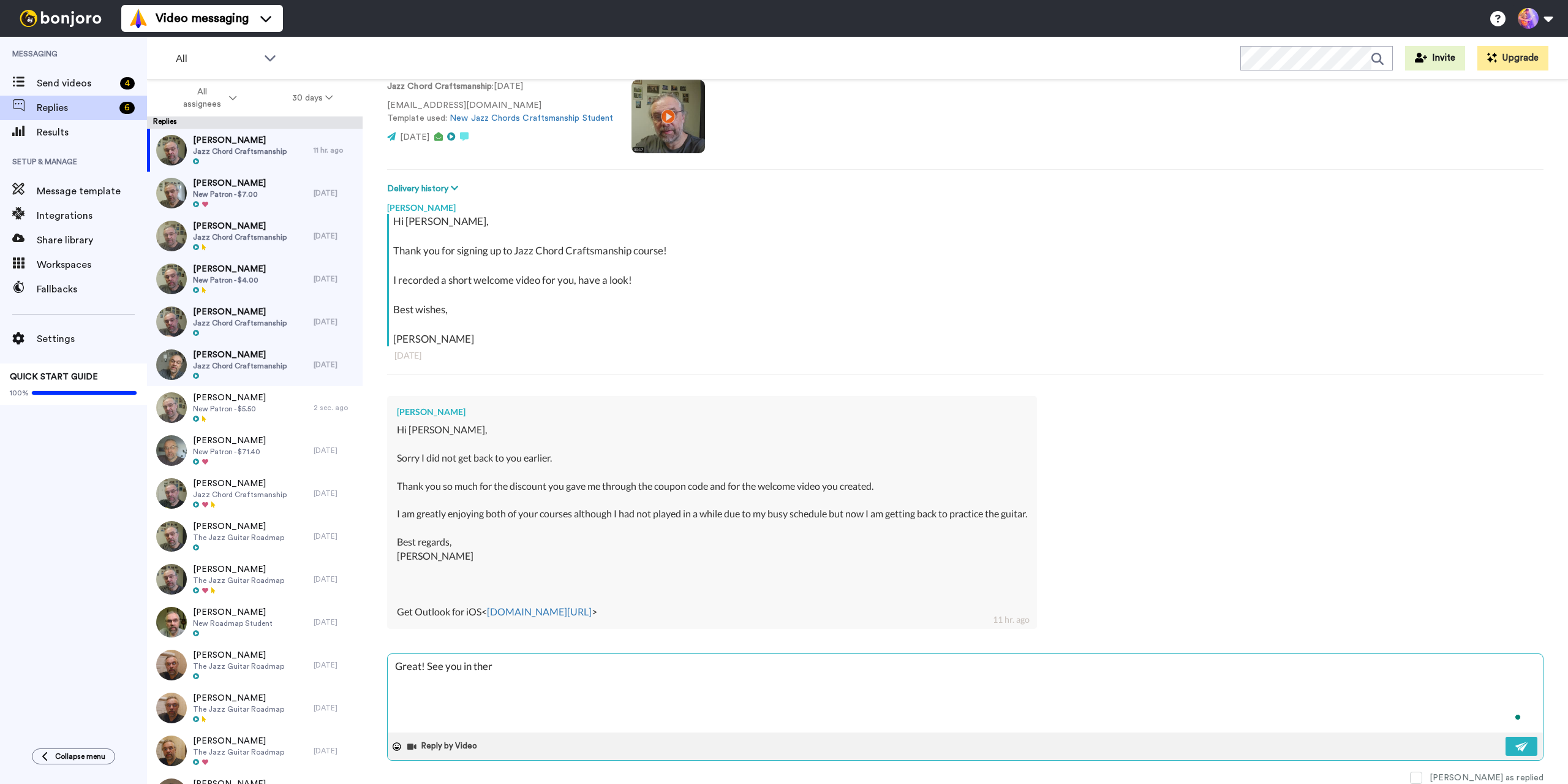
type textarea "x"
type textarea "Great! See you in there"
type textarea "x"
click at [221, 233] on span "Jazz Chord Craftsmanship" at bounding box center [240, 237] width 93 height 10
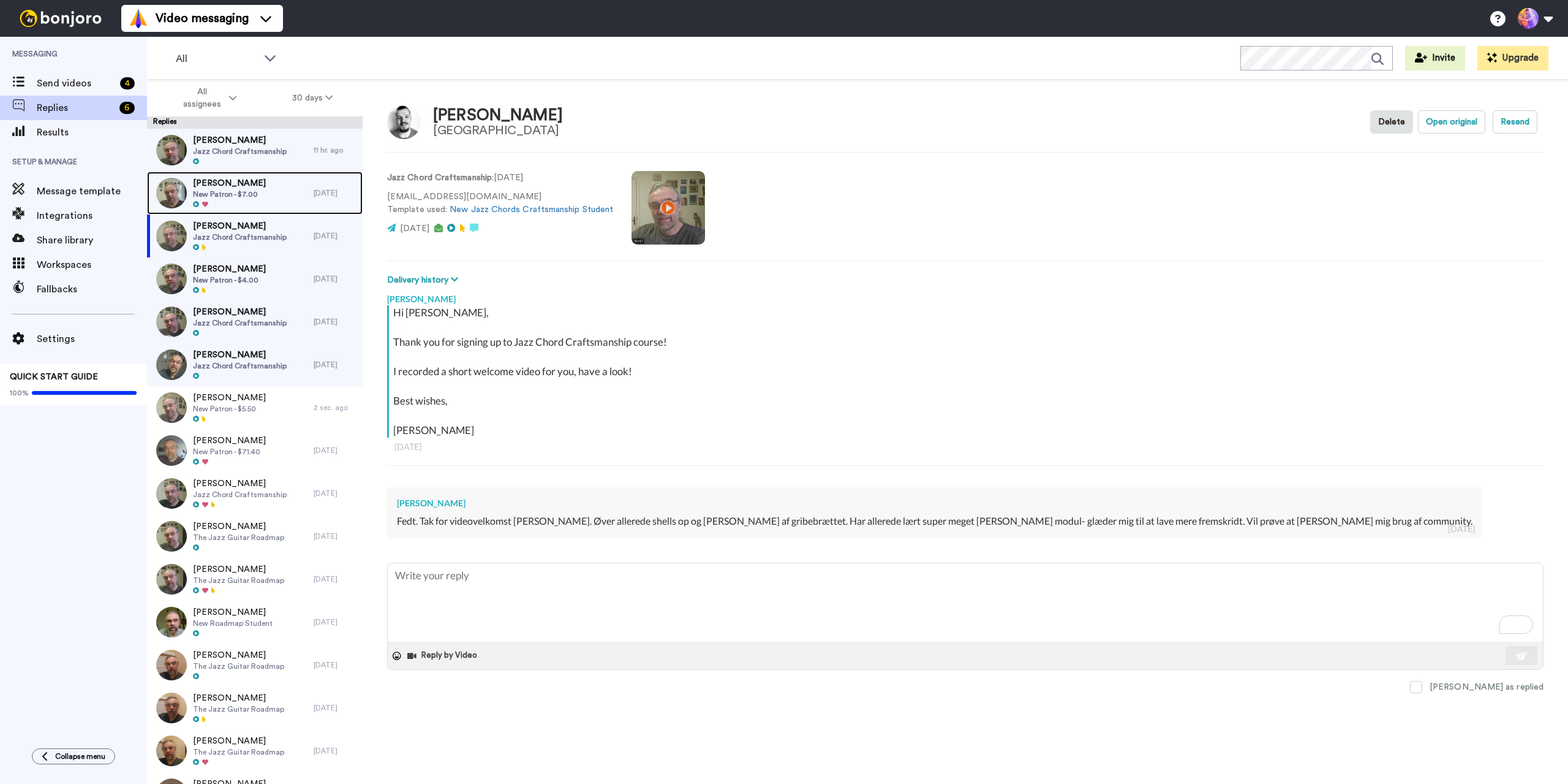
click at [266, 183] on div "[PERSON_NAME] New Patron - $7.00" at bounding box center [230, 193] width 167 height 43
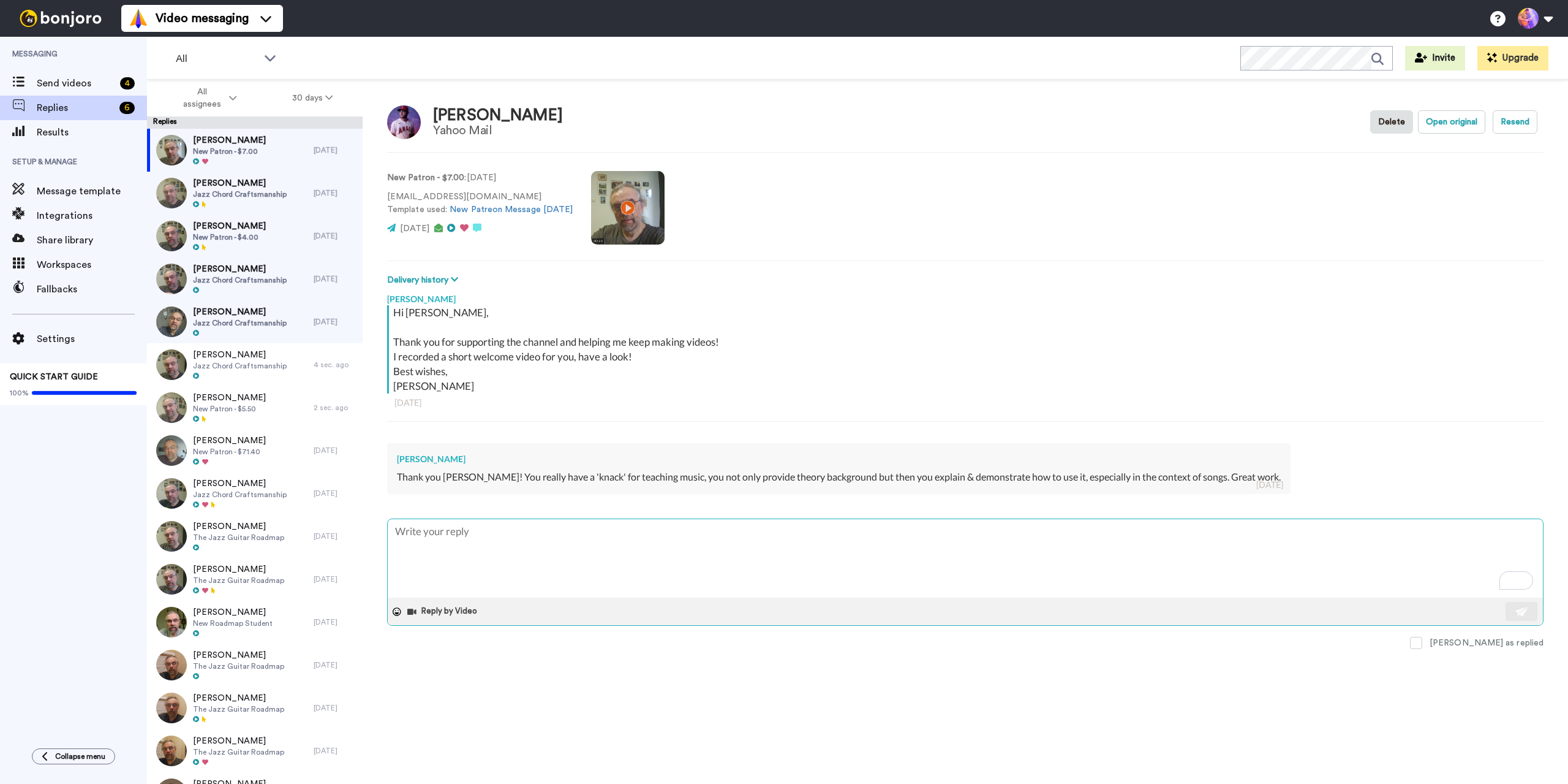
click at [654, 564] on textarea "To enrich screen reader interactions, please activate Accessibility in Grammarl…" at bounding box center [965, 558] width 1155 height 79
click at [673, 557] on textarea "To enrich screen reader interactions, please activate Accessibility in Grammarl…" at bounding box center [965, 558] width 1155 height 79
type textarea "x"
type textarea "T"
type textarea "x"
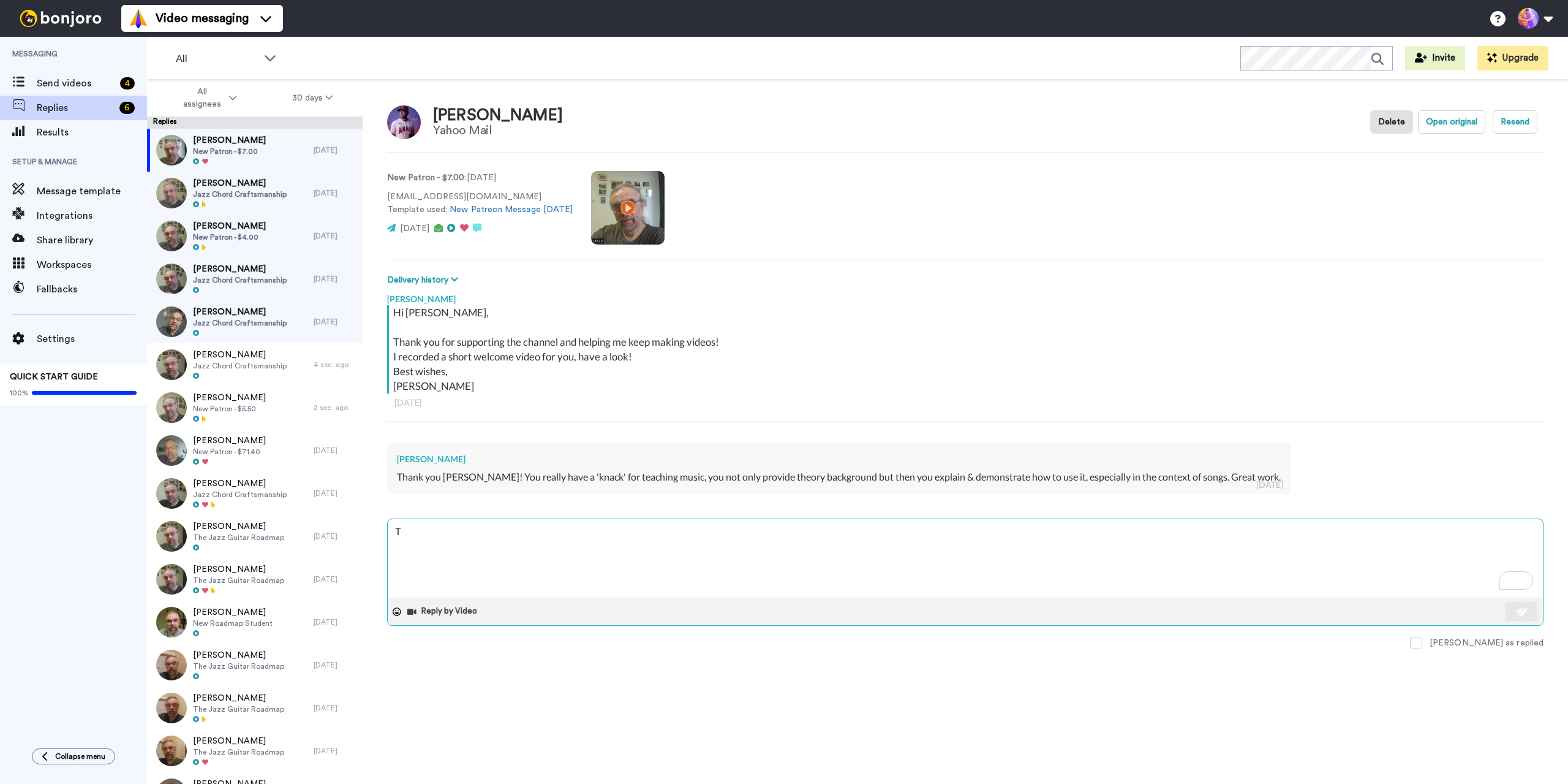
type textarea "Th"
type textarea "x"
type textarea "Tha"
type textarea "x"
type textarea "Than"
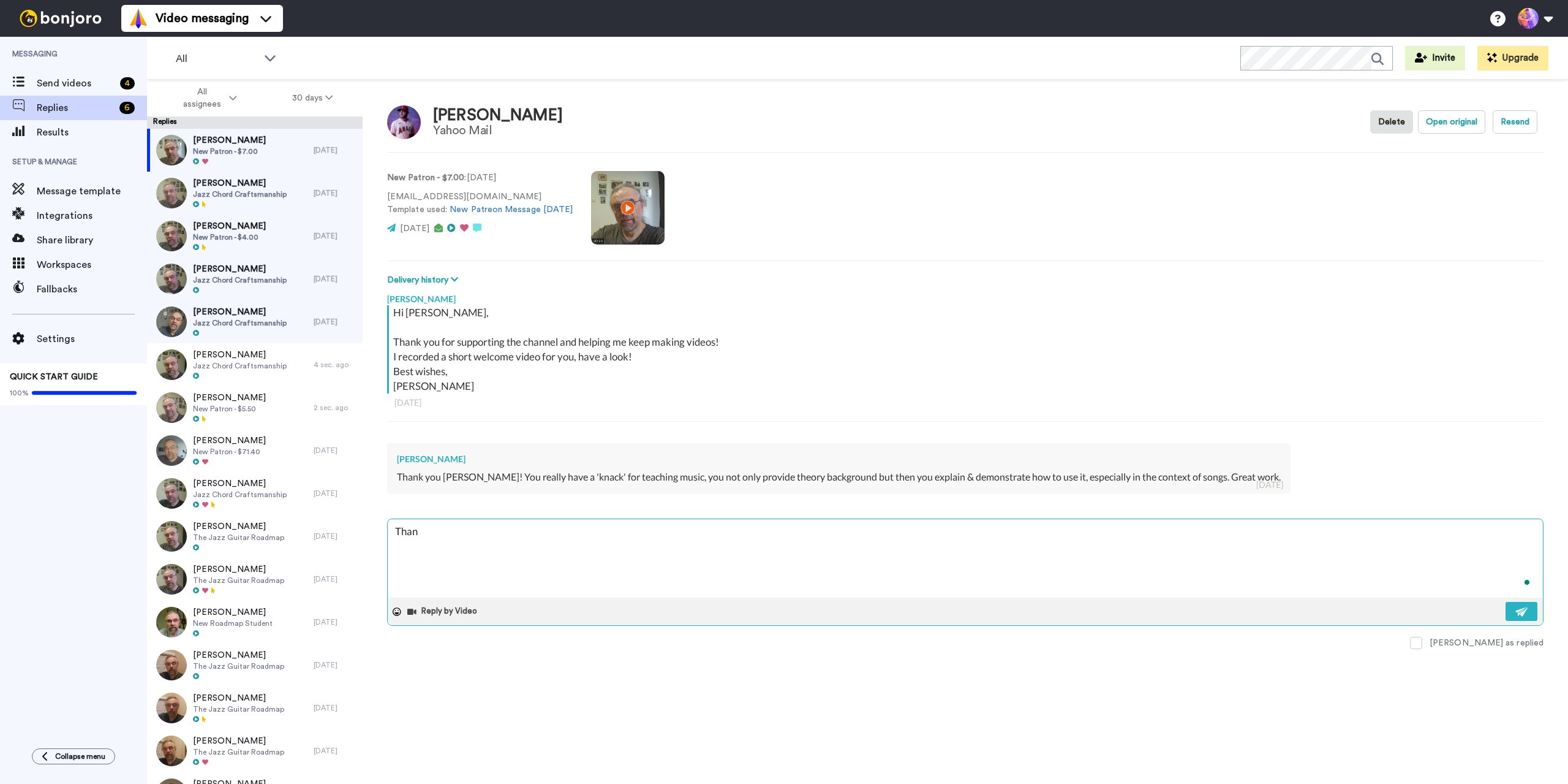
type textarea "x"
type textarea "Thank"
type textarea "x"
type textarea "Thank"
type textarea "x"
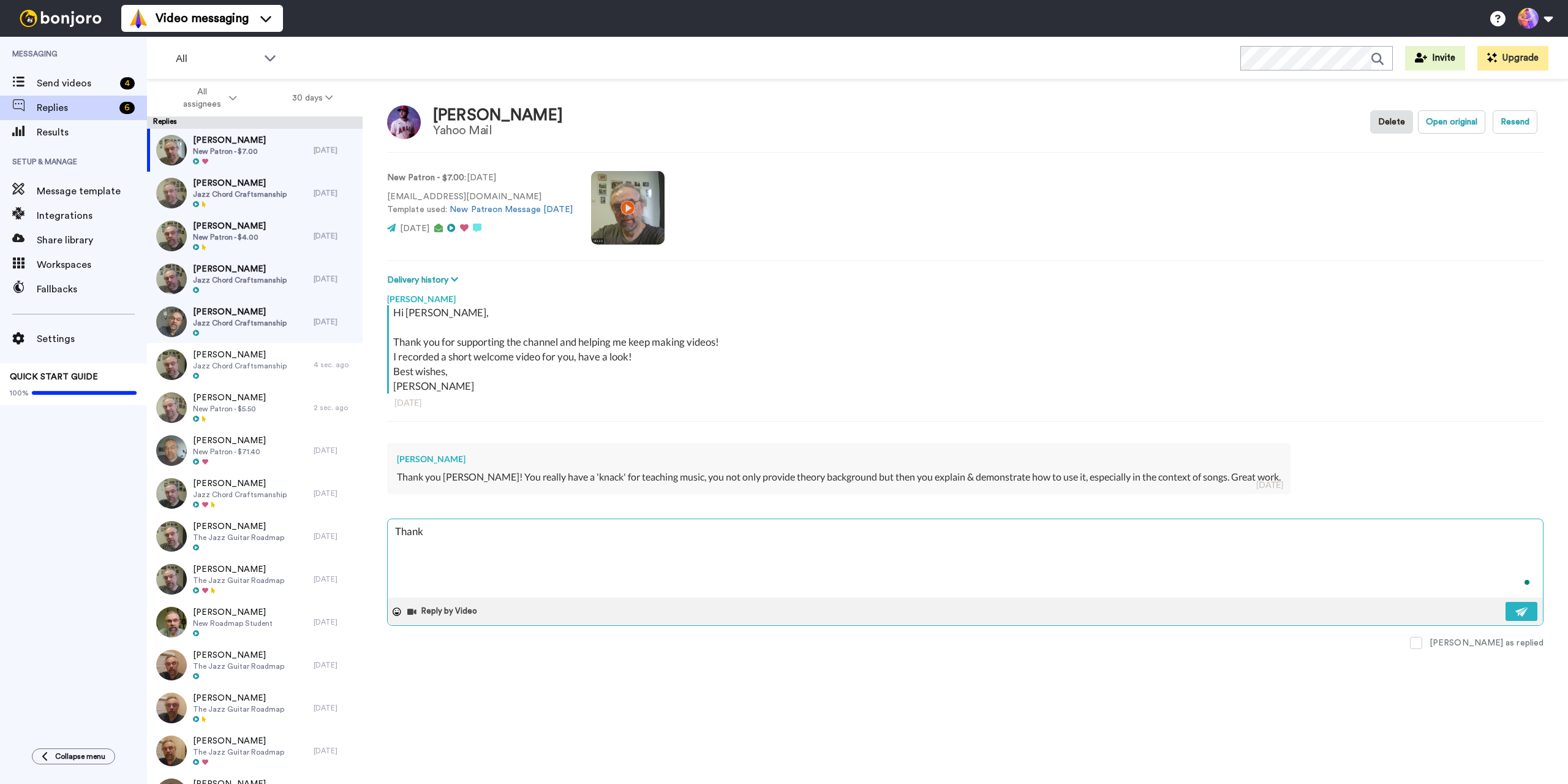
type textarea "Thank y"
type textarea "x"
type textarea "Thank yo"
type textarea "x"
type textarea "Thank you"
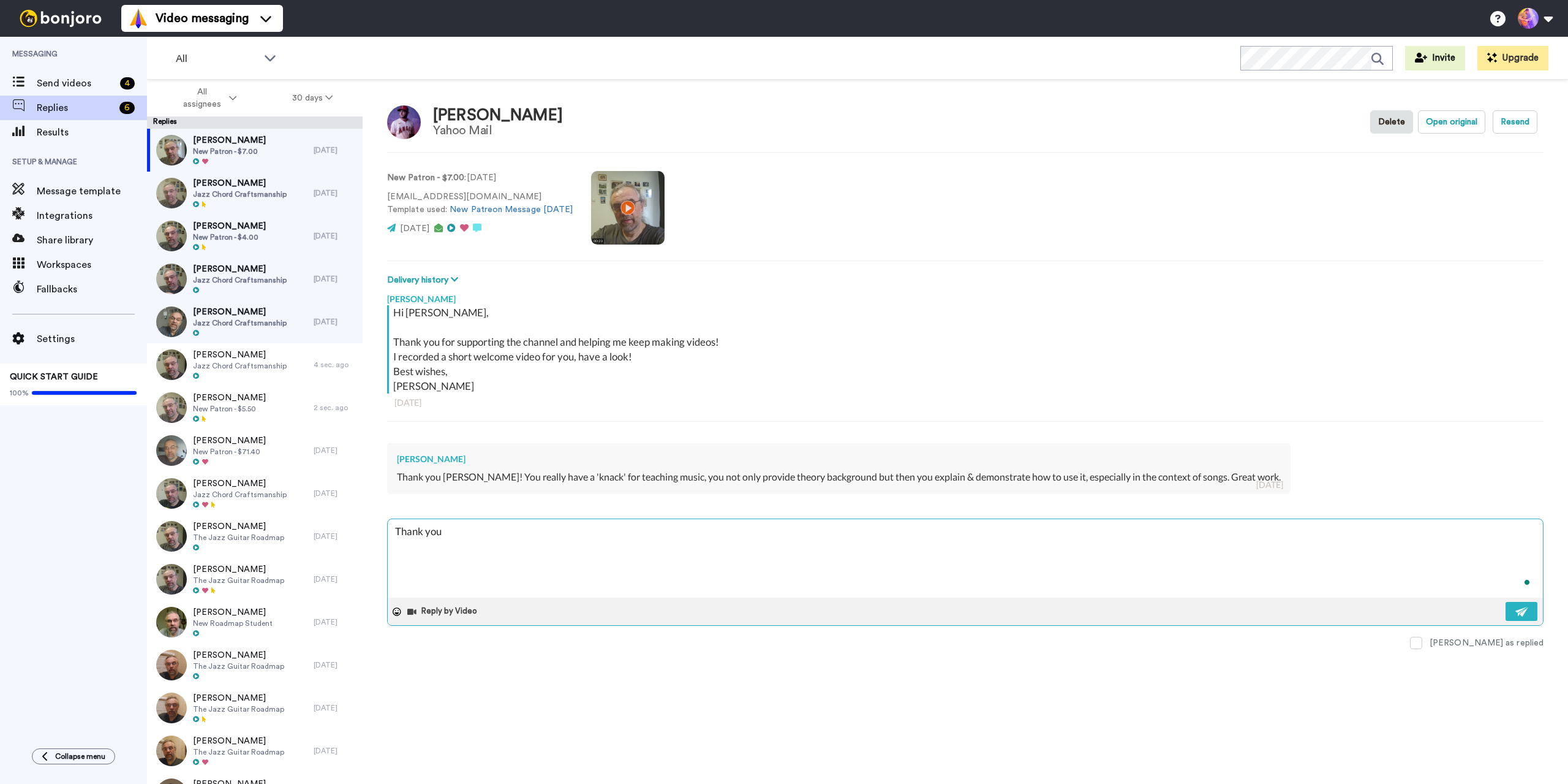
type textarea "x"
type textarea "Thank you"
type textarea "x"
type textarea "Thank you v"
type textarea "x"
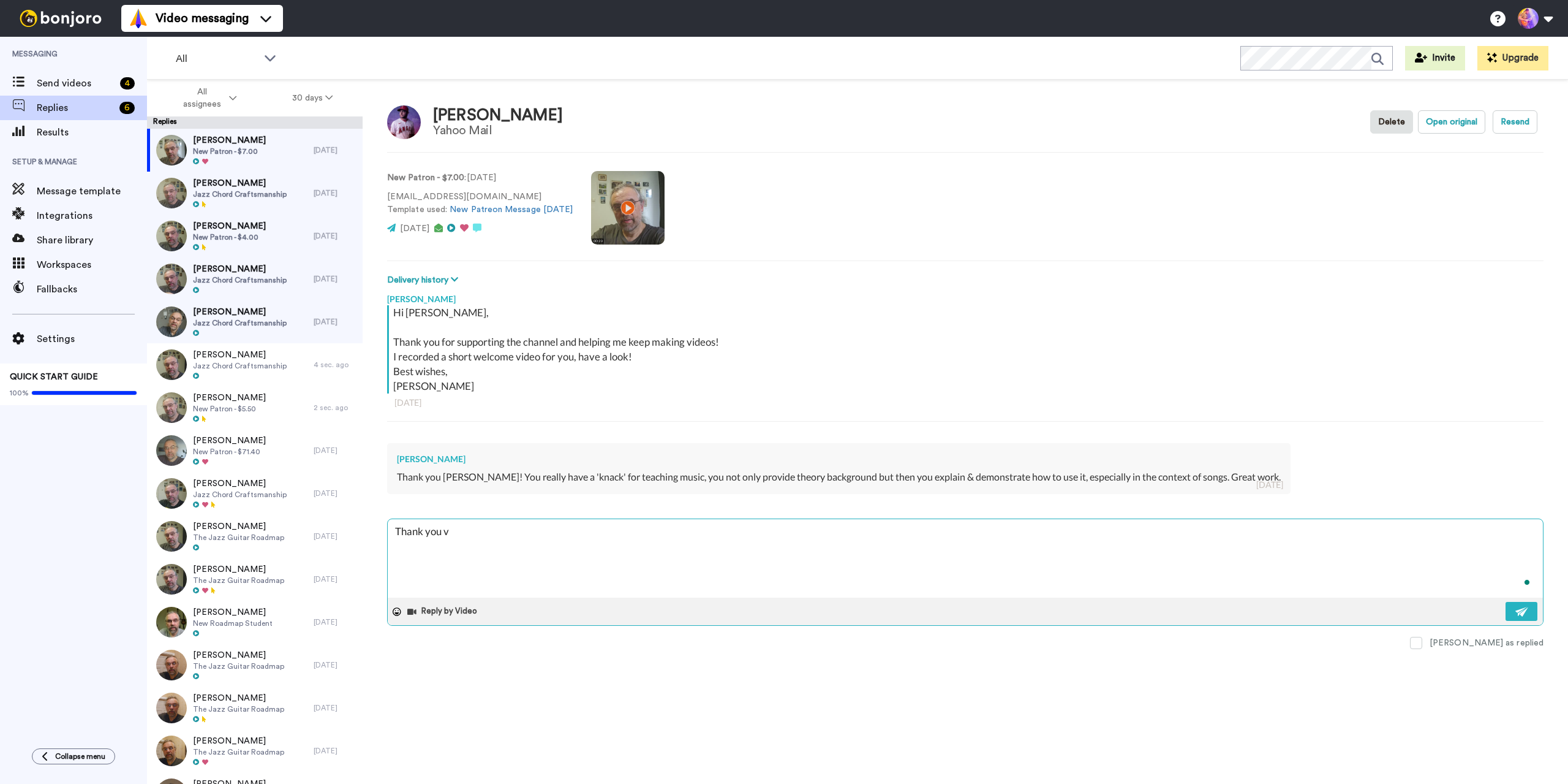
type textarea "Thank you"
type textarea "x"
type textarea "Thank you"
type textarea "x"
type textarea "Thank you,"
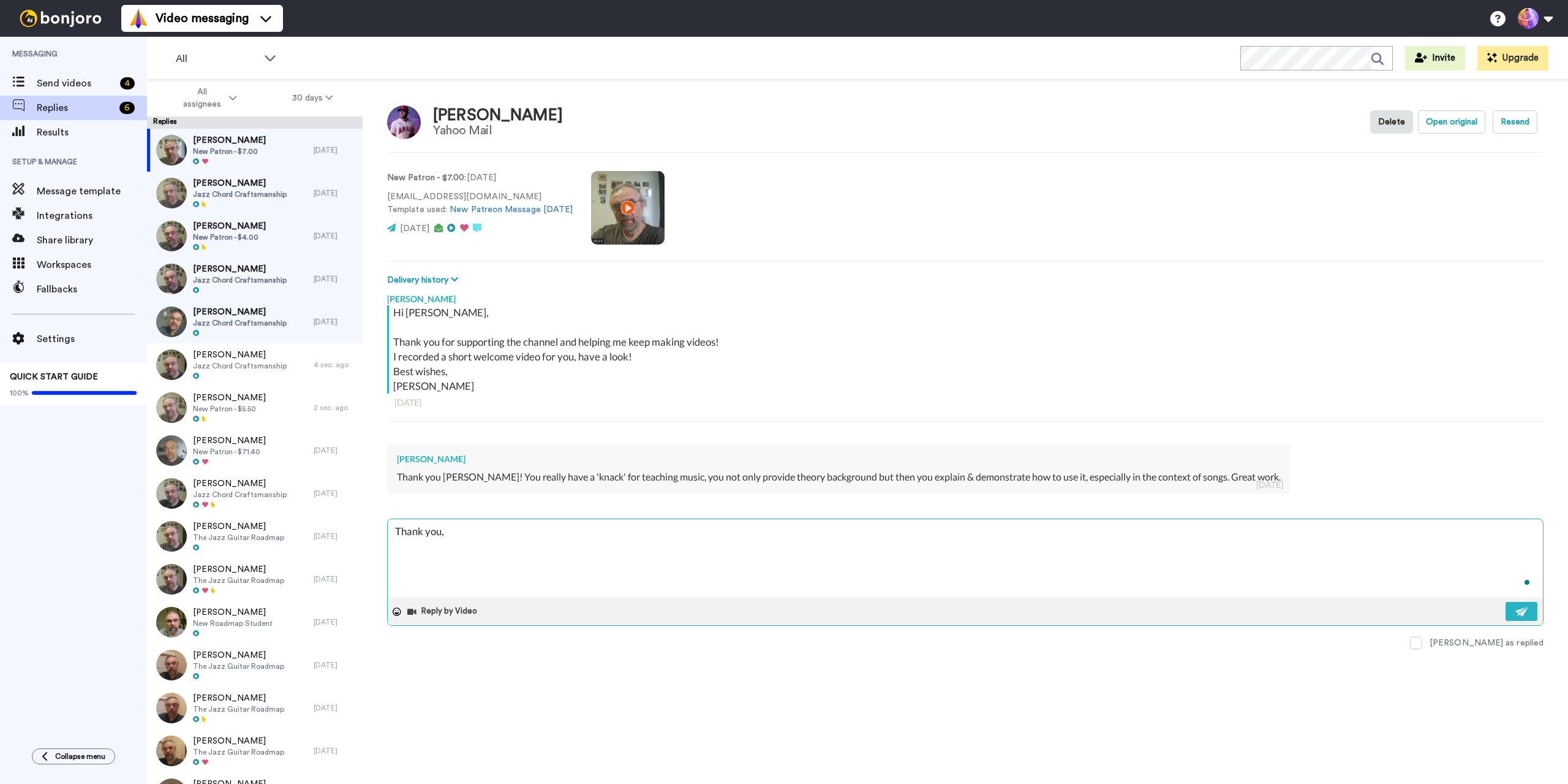
type textarea "x"
type textarea "Thank you,"
type textarea "x"
type textarea "Thank you, D"
type textarea "x"
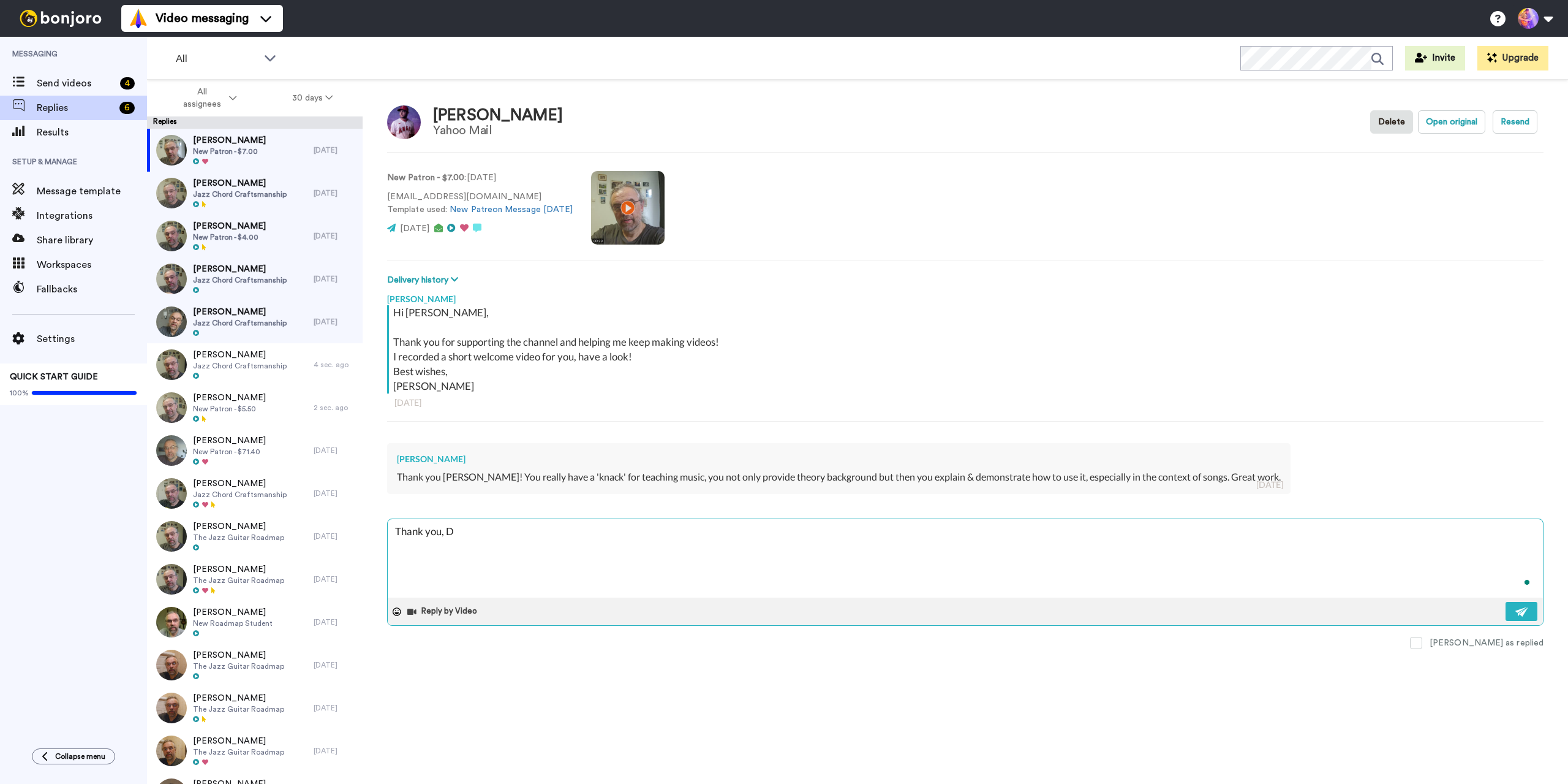
type textarea "Thank you, Da"
type textarea "x"
type textarea "Thank you, Dav"
type textarea "x"
type textarea "Thank you, [PERSON_NAME]"
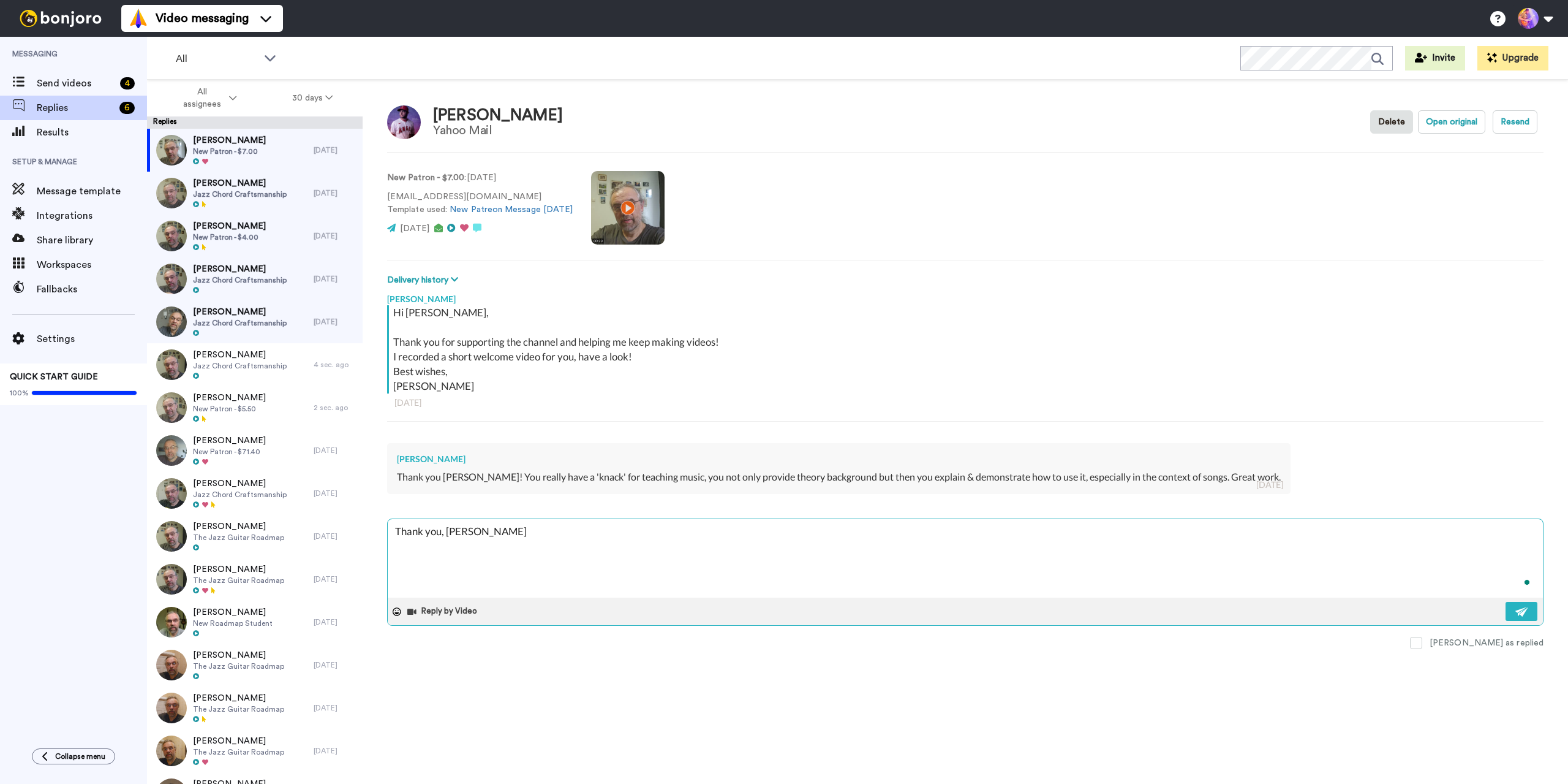
type textarea "x"
type textarea "Thank you, [PERSON_NAME]"
type textarea "x"
type textarea "Thank you, [PERSON_NAME]!"
type textarea "x"
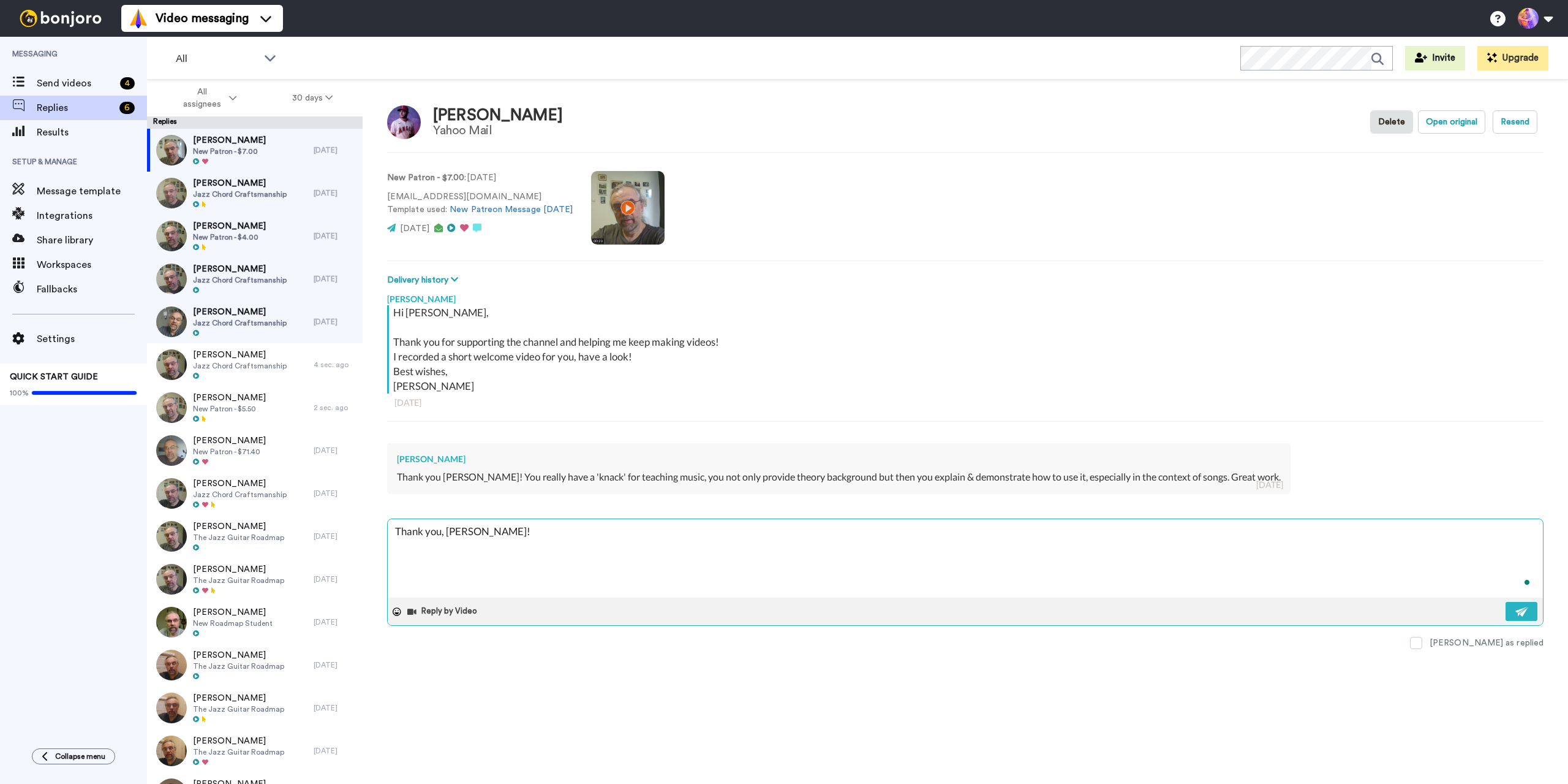
type textarea "Thank you, [PERSON_NAME]!"
type textarea "x"
type textarea "Thank you, [PERSON_NAME]! G"
type textarea "x"
type textarea "Thank you, [PERSON_NAME]! Gr"
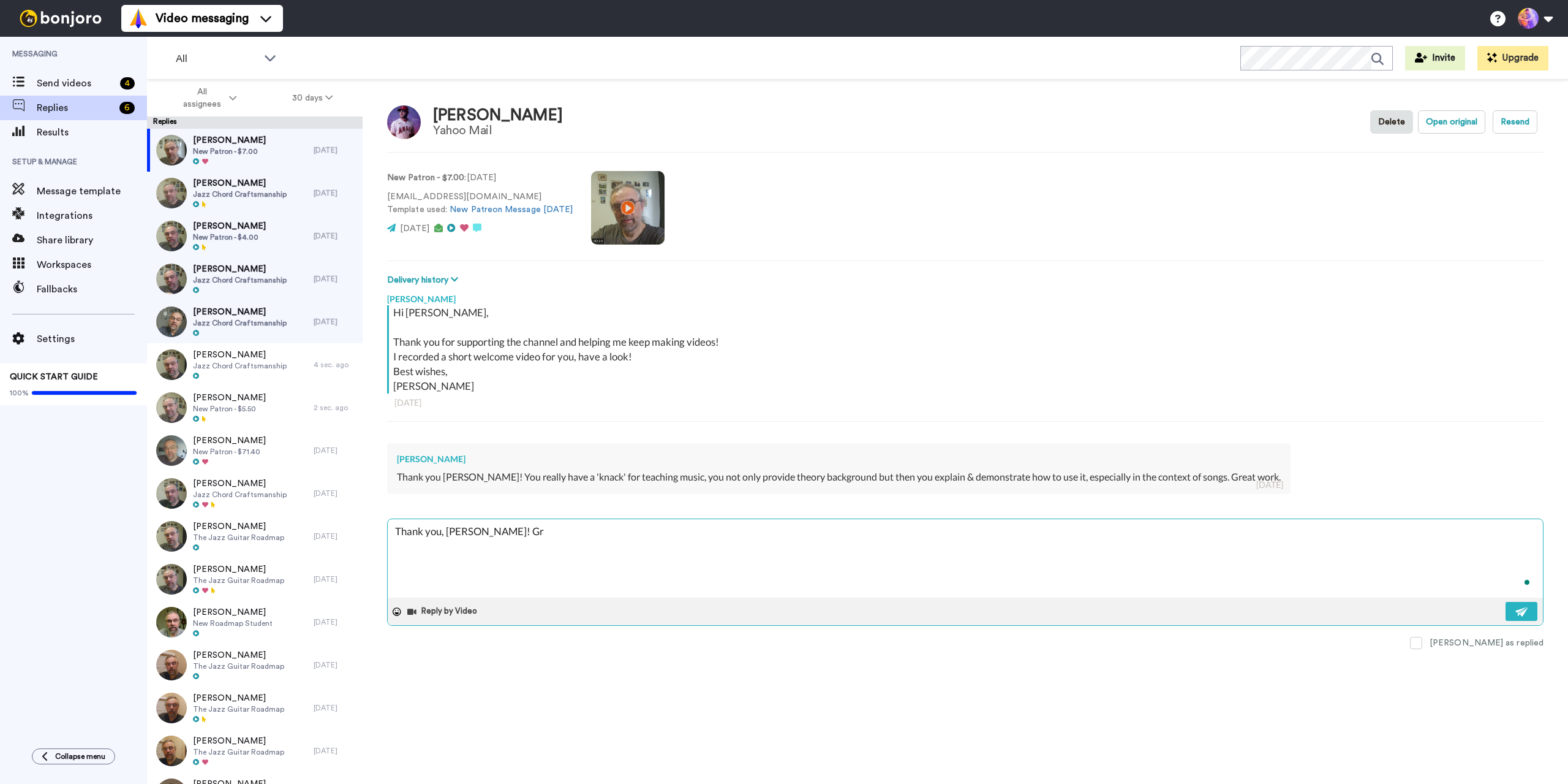
type textarea "x"
type textarea "Thank you, [PERSON_NAME]! Gre"
type textarea "x"
type textarea "Thank you, [PERSON_NAME]! Grea"
type textarea "x"
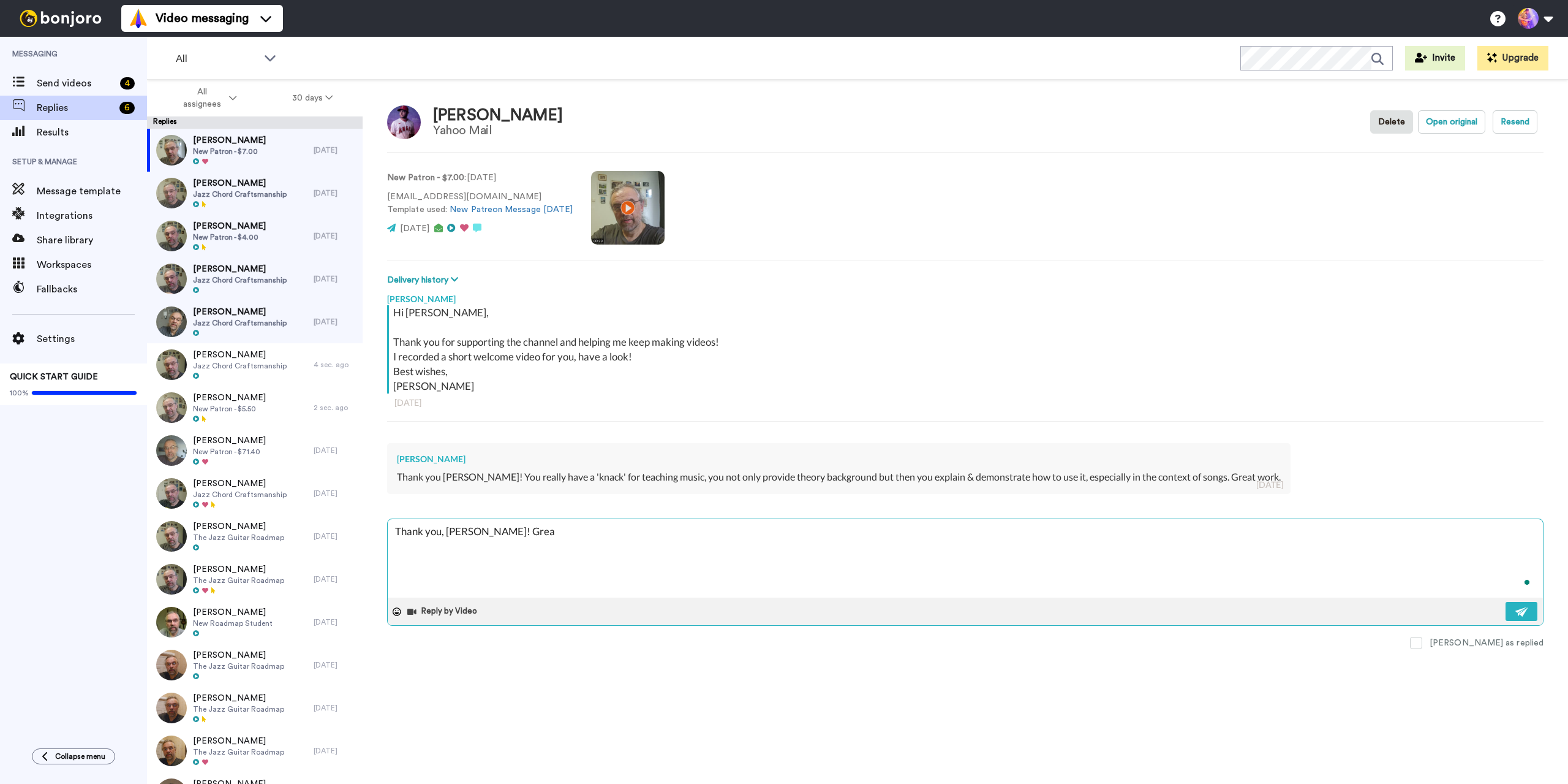
type textarea "Thank you, [PERSON_NAME]! Great"
type textarea "x"
type textarea "Thank you, [PERSON_NAME]! Great"
type textarea "x"
type textarea "Thank you, [PERSON_NAME]! Great t"
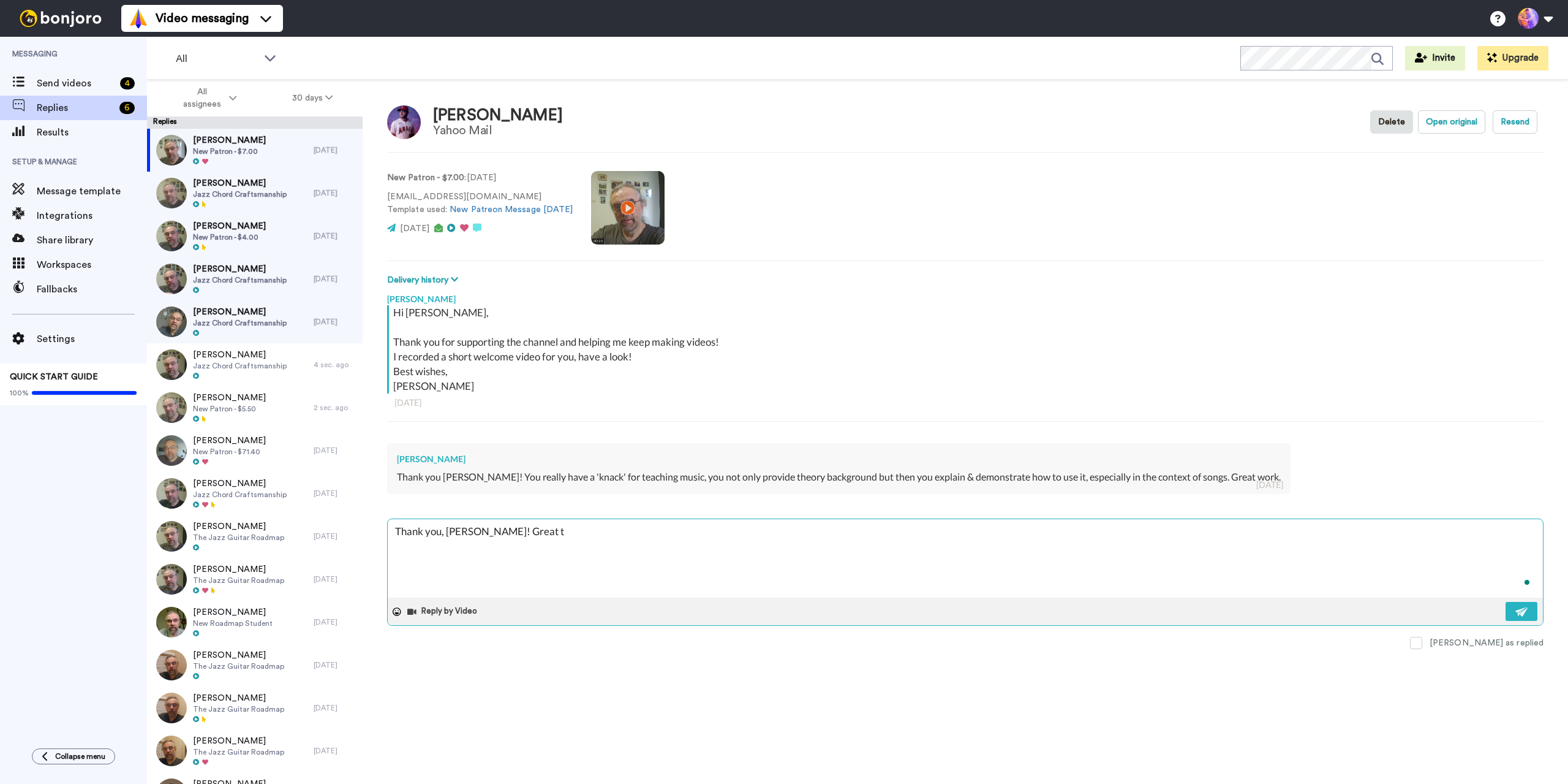
type textarea "x"
type textarea "Thank you, [PERSON_NAME]! Great th"
type textarea "x"
type textarea "Thank you, [PERSON_NAME]! Great tha"
type textarea "x"
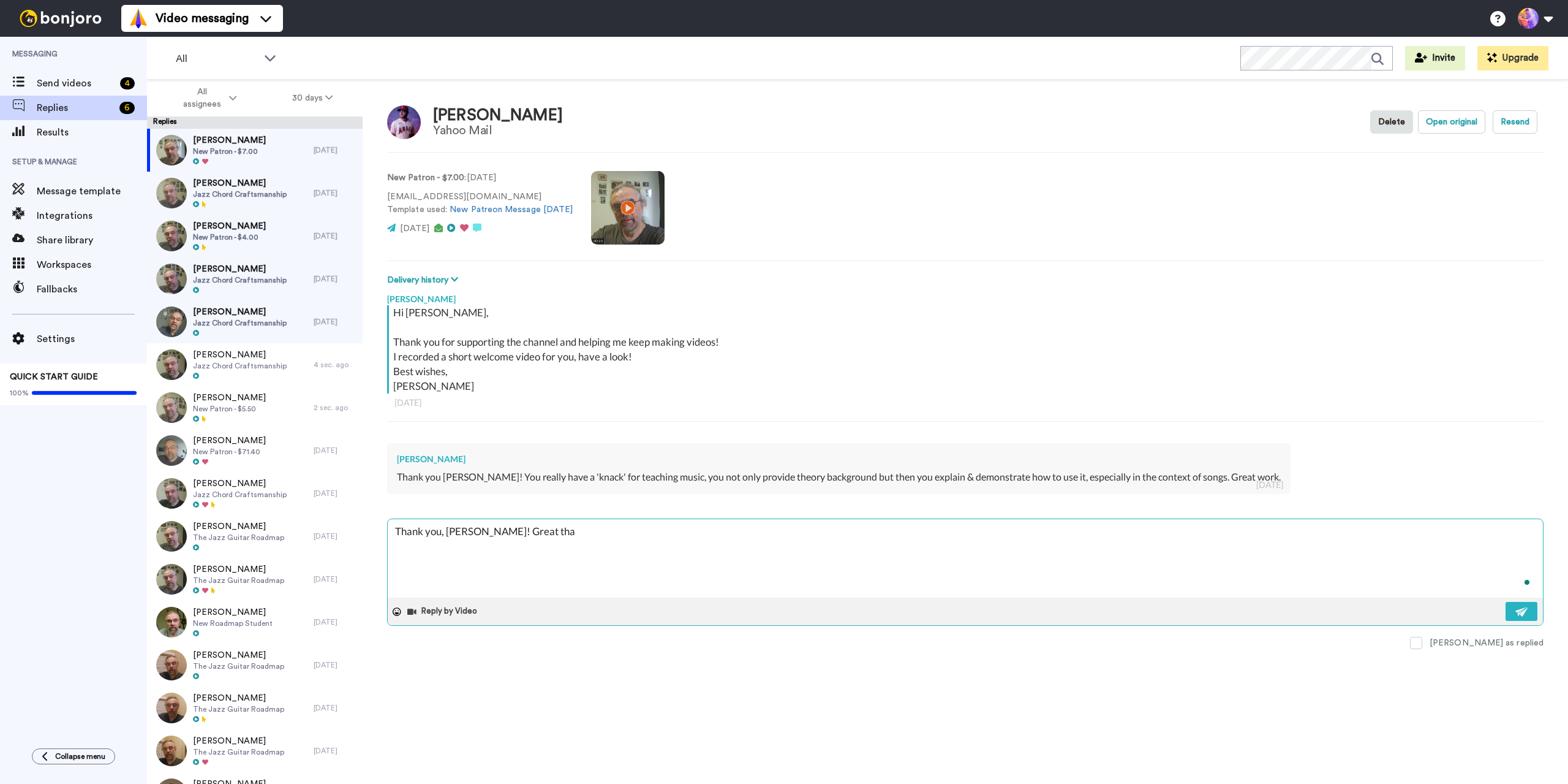
type textarea "Thank you, [PERSON_NAME]! Great that"
type textarea "x"
type textarea "Thank you, [PERSON_NAME]! Great that"
type textarea "x"
type textarea "Thank you, [PERSON_NAME]! Great that y"
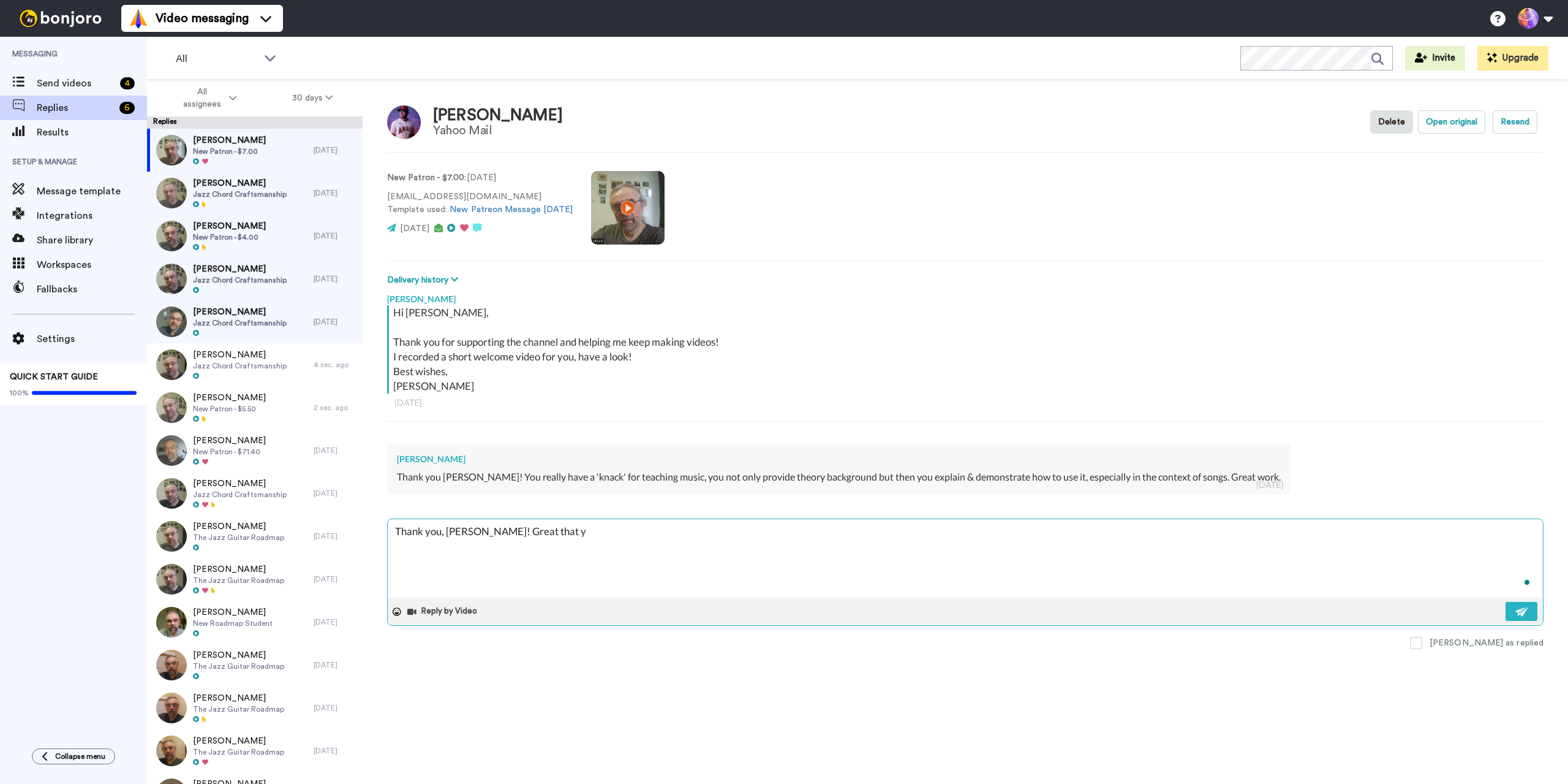
type textarea "x"
type textarea "Thank you, [PERSON_NAME]! Great that yo"
type textarea "x"
type textarea "Thank you, [PERSON_NAME]! Great that you"
type textarea "x"
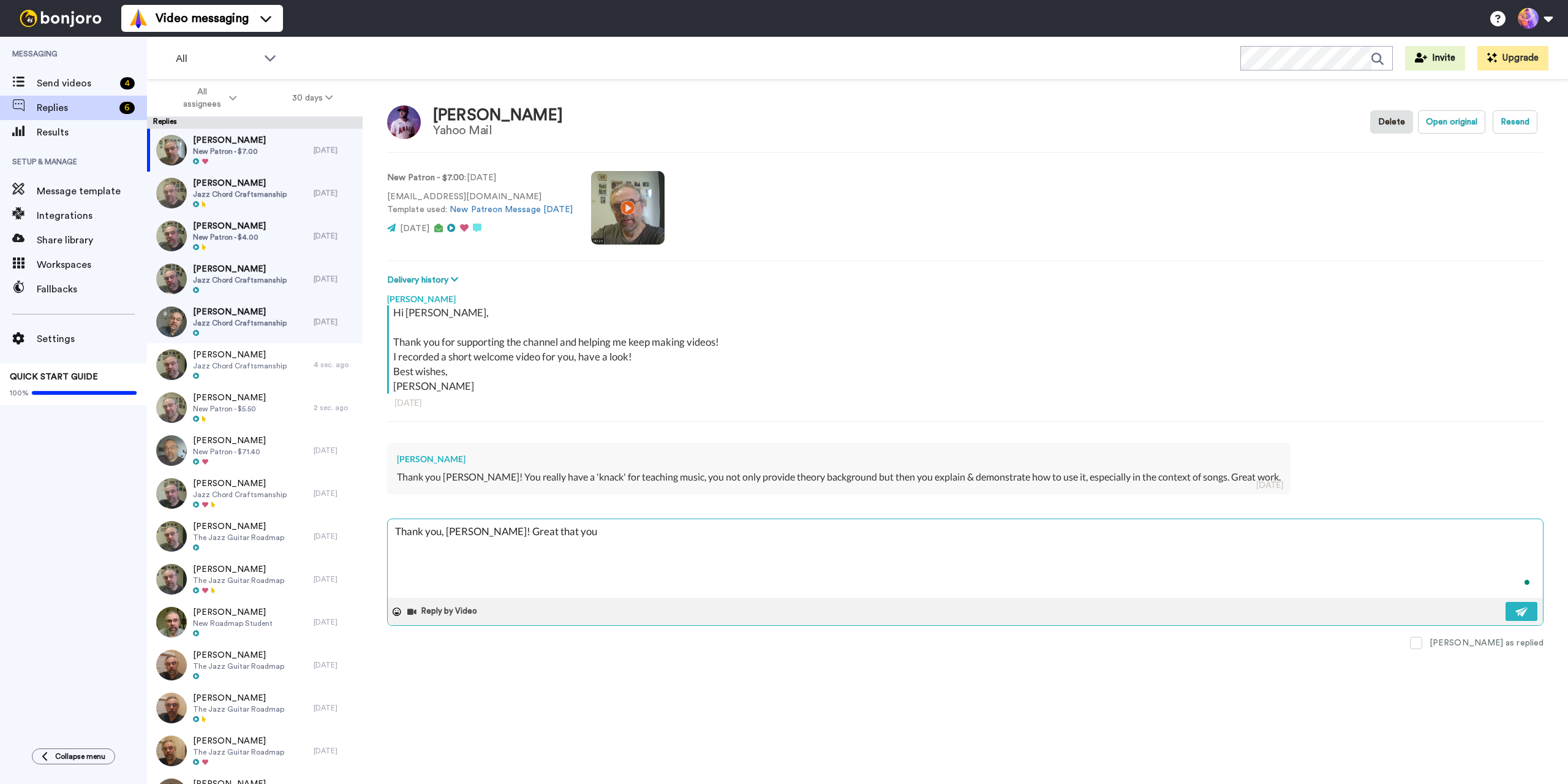
type textarea "Thank you, [PERSON_NAME]! Great that you"
type textarea "x"
type textarea "Thank you, [PERSON_NAME]! Great that you f"
type textarea "x"
type textarea "Thank you, [PERSON_NAME]! Great that you fi"
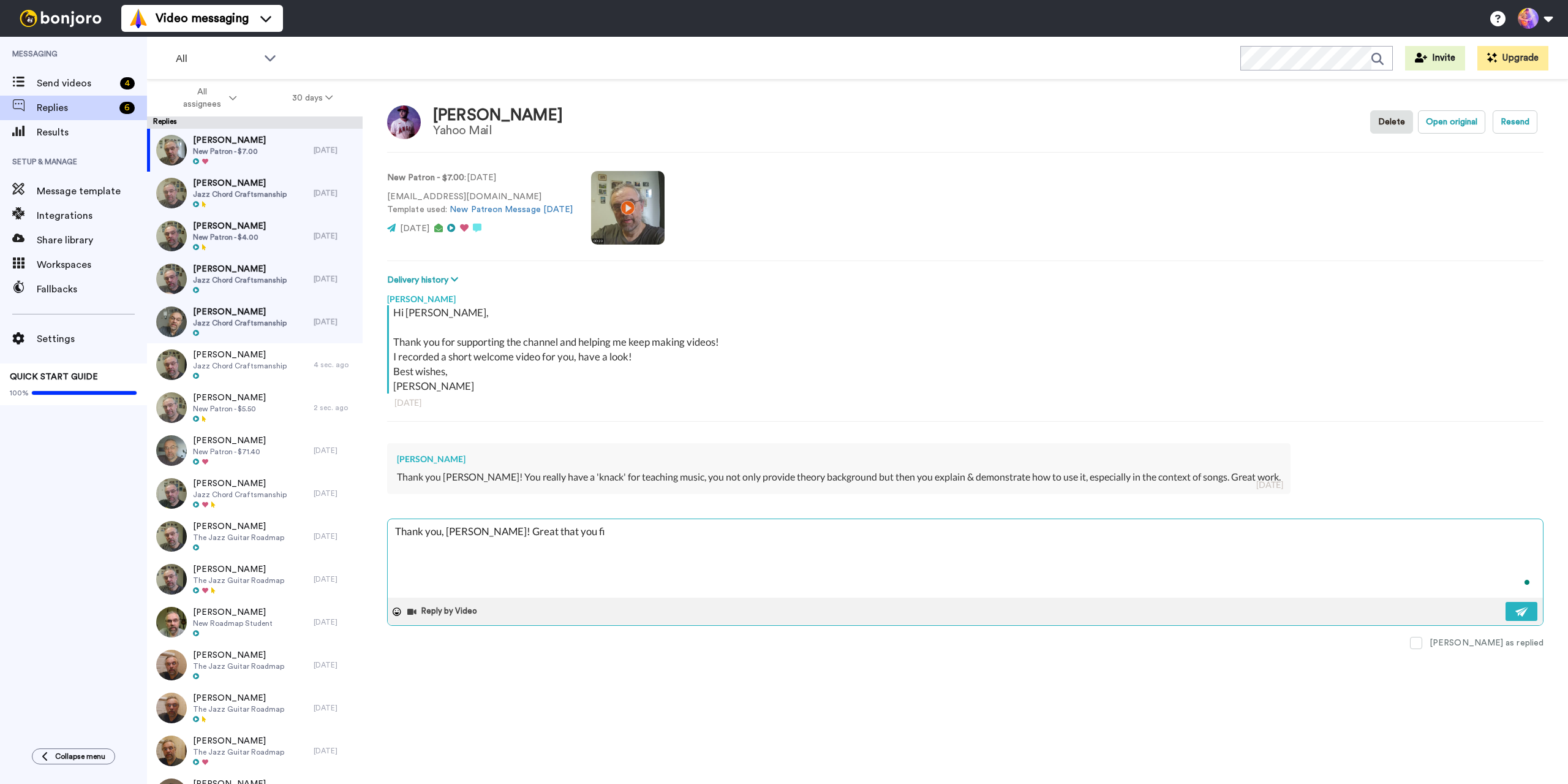
type textarea "x"
type textarea "Thank you, [PERSON_NAME]! Great that you fin"
type textarea "x"
type textarea "Thank you, [PERSON_NAME]! Great that you find"
type textarea "x"
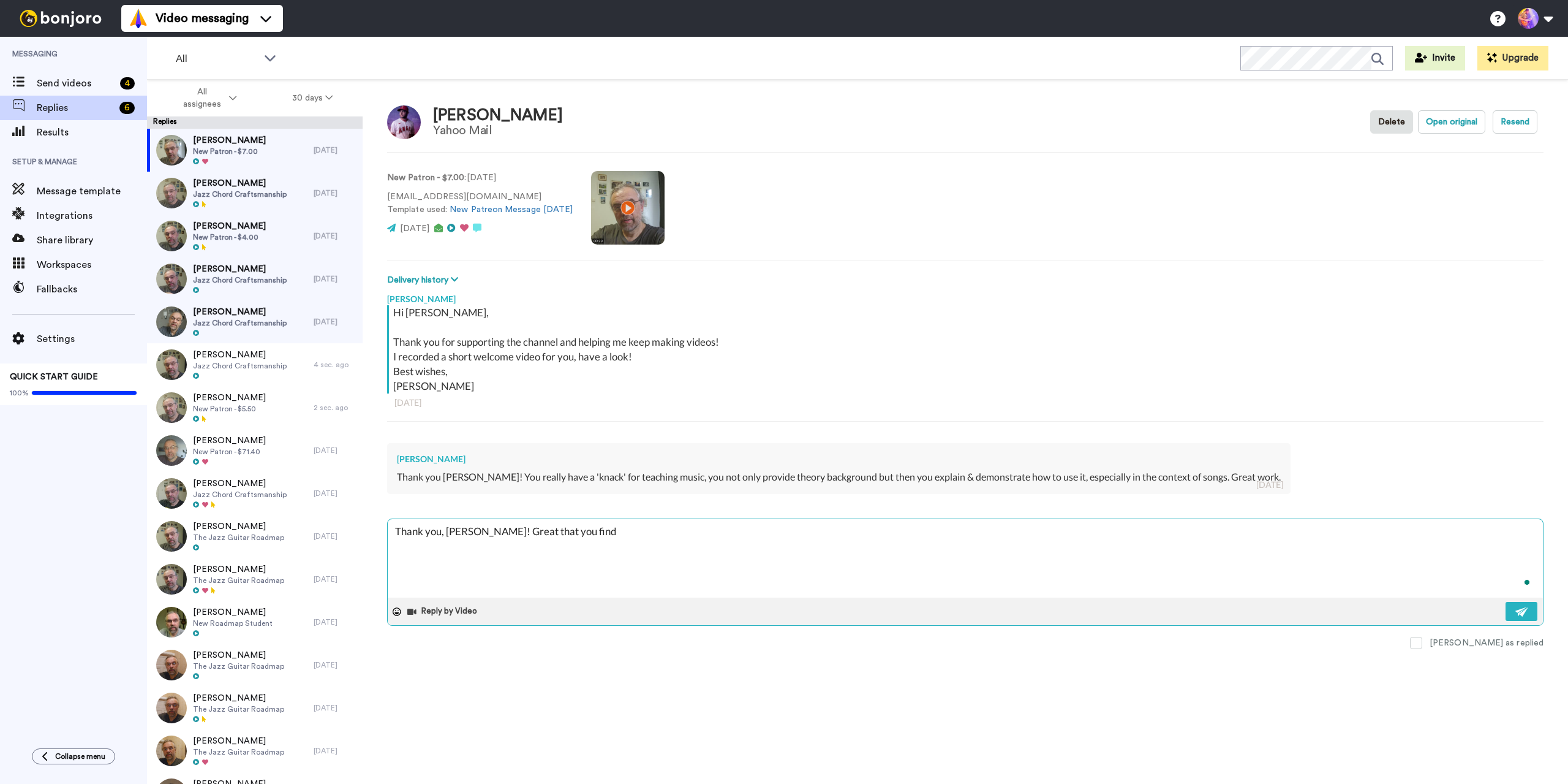
type textarea "Thank you, [PERSON_NAME]! Great that you find"
type textarea "x"
type textarea "Thank you, [PERSON_NAME]! Great that you find t"
type textarea "x"
type textarea "Thank you, [PERSON_NAME]! Great that you find th"
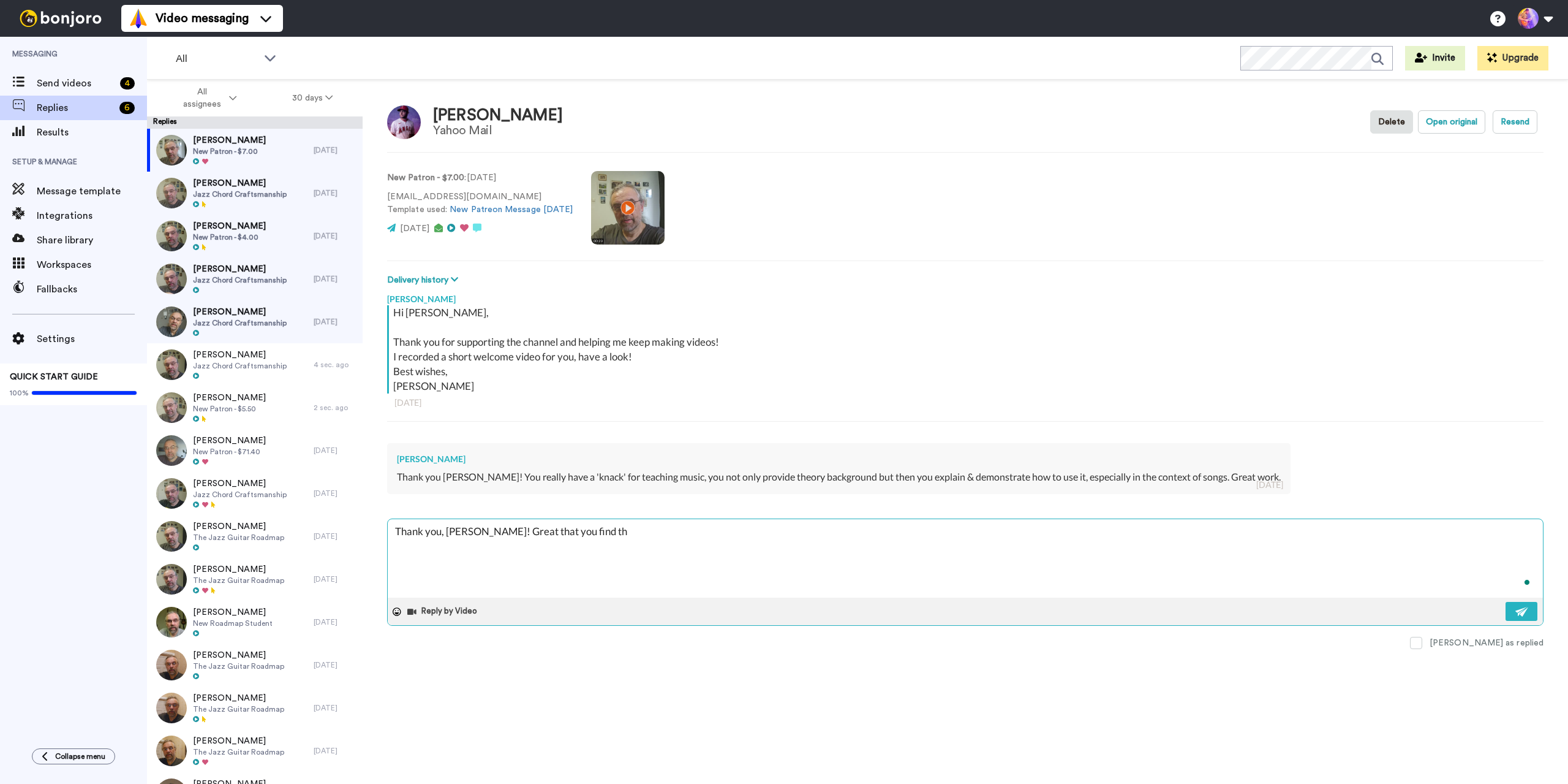
type textarea "x"
type textarea "Thank you, [PERSON_NAME]! Great that you find the"
type textarea "x"
type textarea "Thank you, [PERSON_NAME]! Great that you find the"
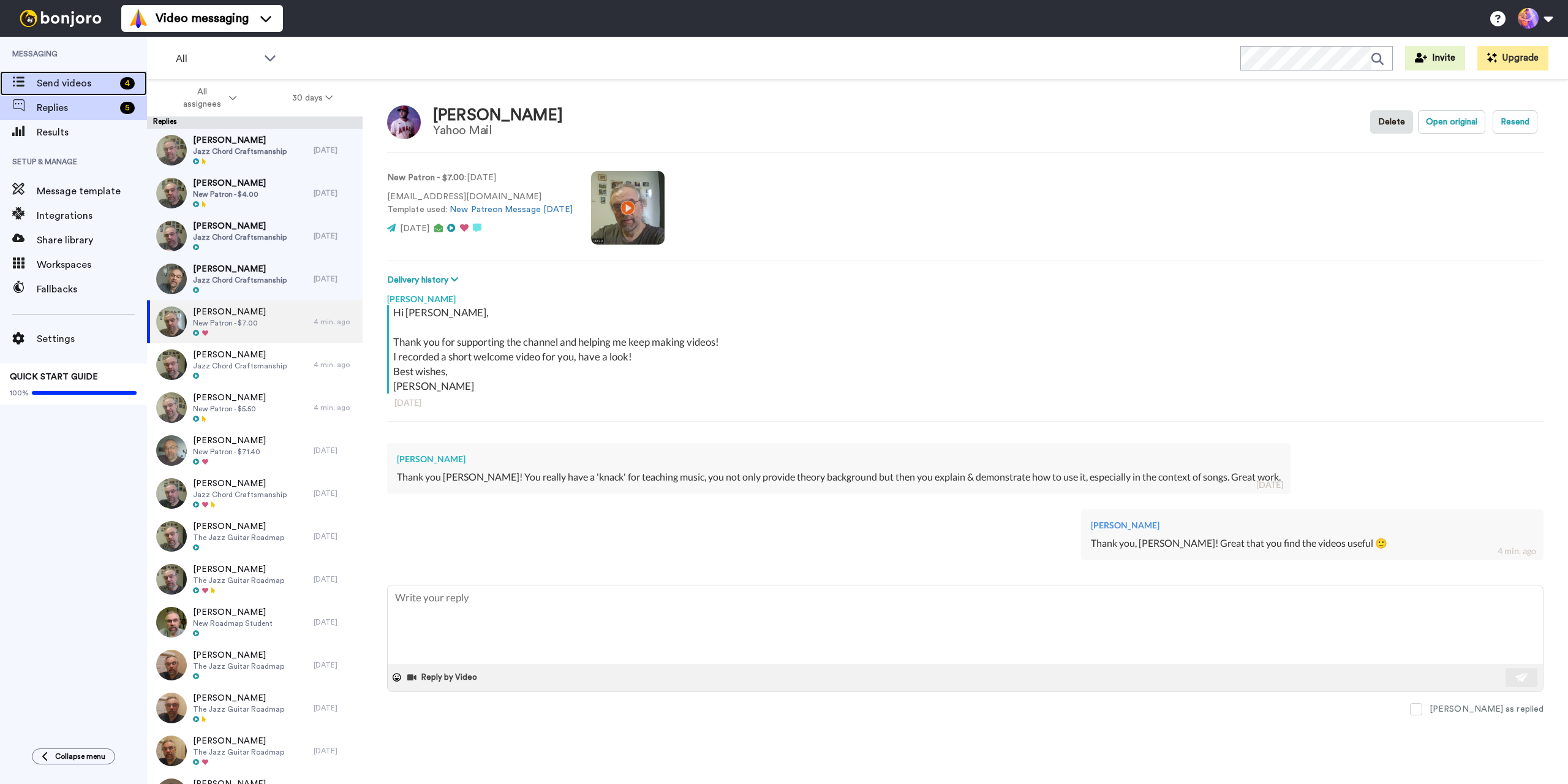
click at [100, 88] on span "Send videos" at bounding box center [76, 83] width 79 height 15
